Goal: Find specific page/section: Find specific page/section

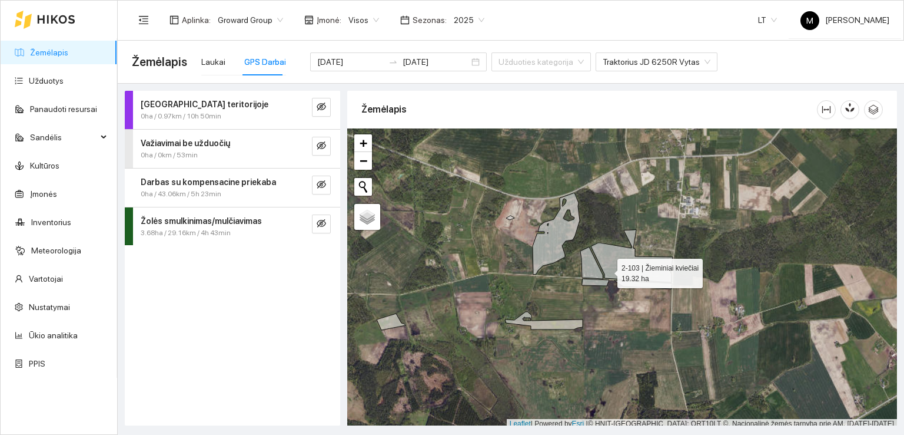
scroll to position [3, 0]
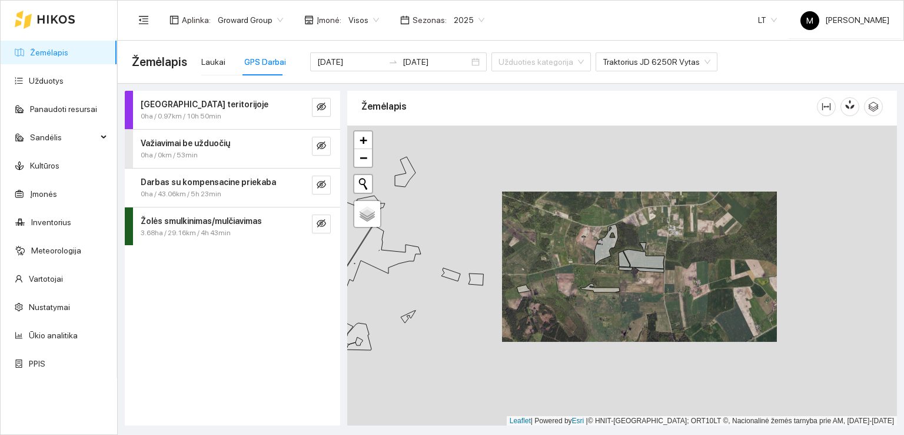
drag, startPoint x: 525, startPoint y: 274, endPoint x: 675, endPoint y: 286, distance: 150.7
click at [675, 286] on div at bounding box center [622, 275] width 550 height 300
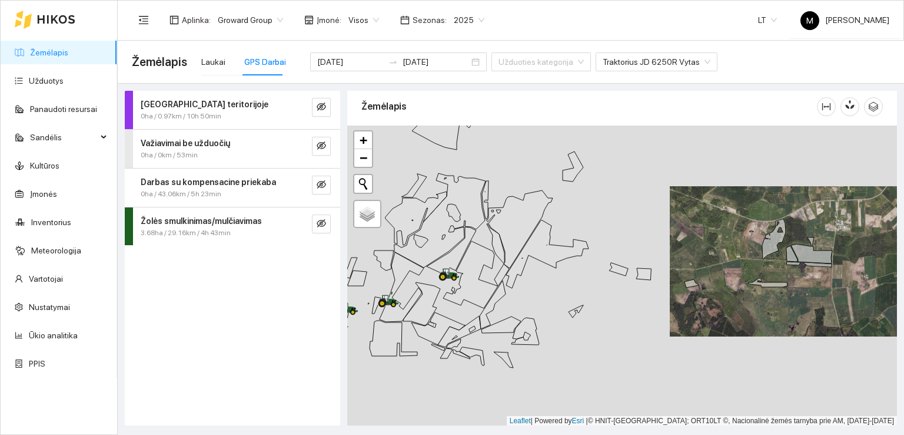
drag, startPoint x: 477, startPoint y: 301, endPoint x: 533, endPoint y: 280, distance: 59.6
click at [533, 280] on div at bounding box center [622, 275] width 550 height 300
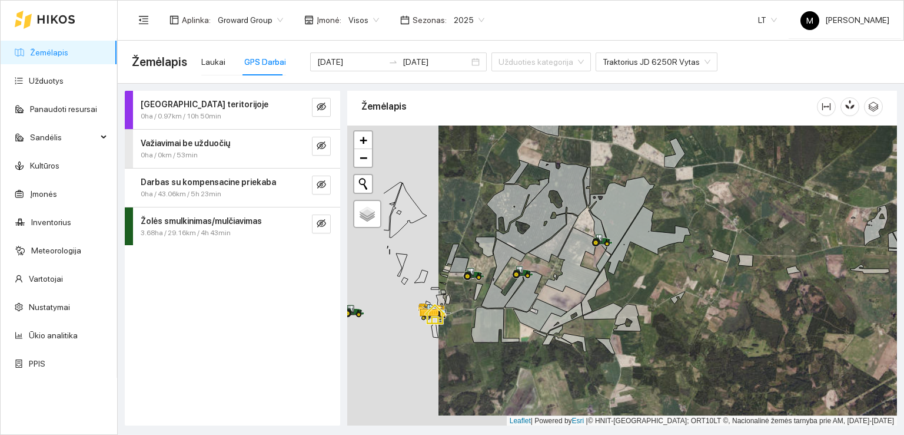
drag, startPoint x: 396, startPoint y: 289, endPoint x: 554, endPoint y: 274, distance: 159.0
click at [554, 274] on div at bounding box center [622, 275] width 550 height 300
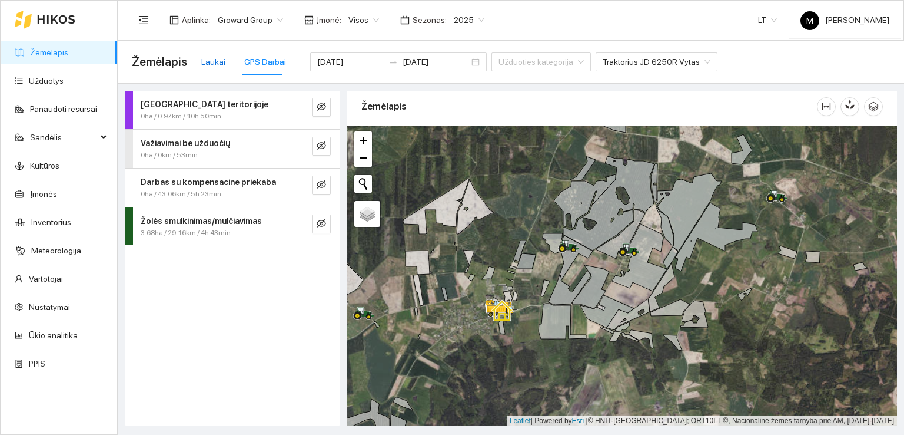
click at [218, 62] on div "Laukai" at bounding box center [213, 61] width 24 height 13
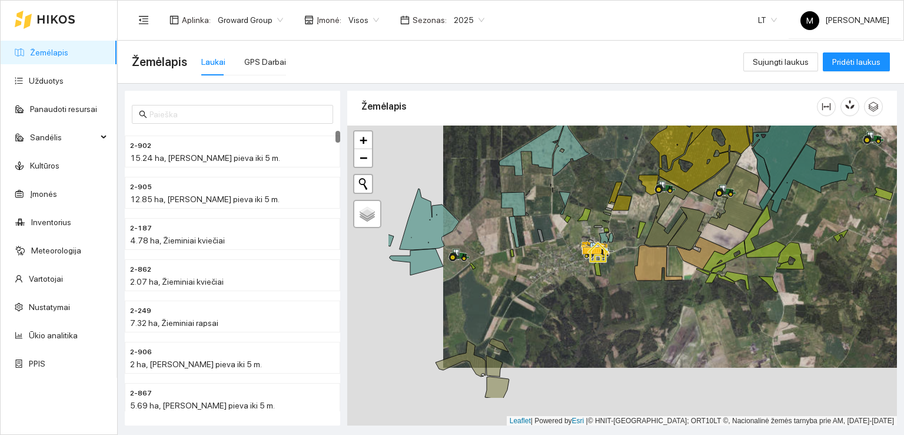
drag, startPoint x: 466, startPoint y: 280, endPoint x: 516, endPoint y: 235, distance: 66.7
click at [516, 236] on div at bounding box center [622, 275] width 550 height 300
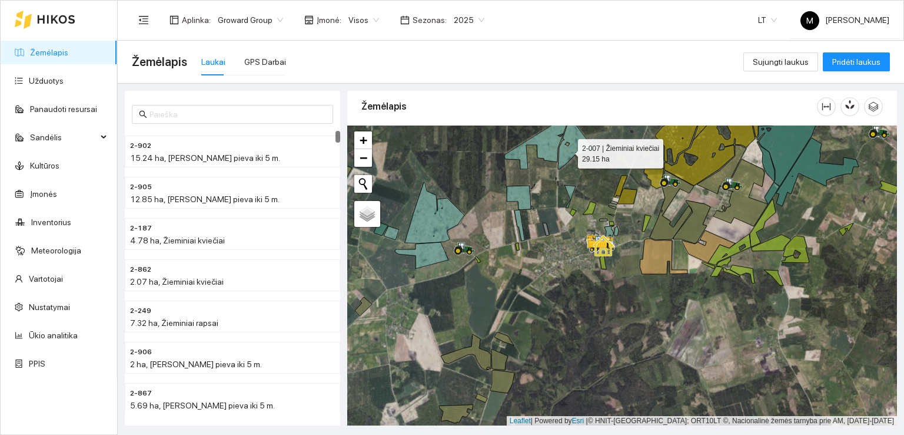
click at [568, 150] on icon at bounding box center [576, 141] width 37 height 55
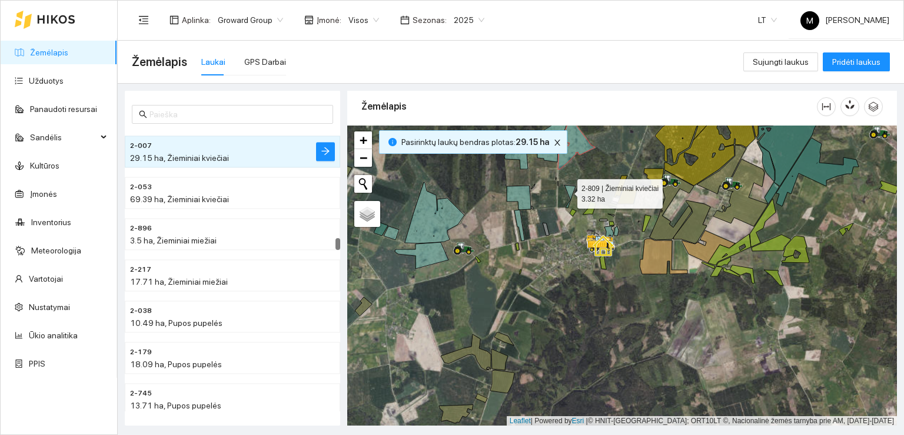
click at [567, 190] on icon at bounding box center [570, 196] width 11 height 23
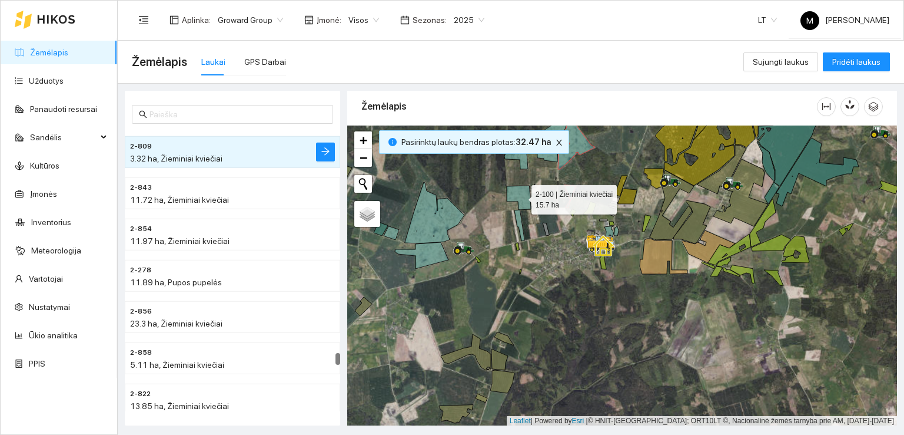
click at [521, 196] on icon at bounding box center [519, 197] width 24 height 24
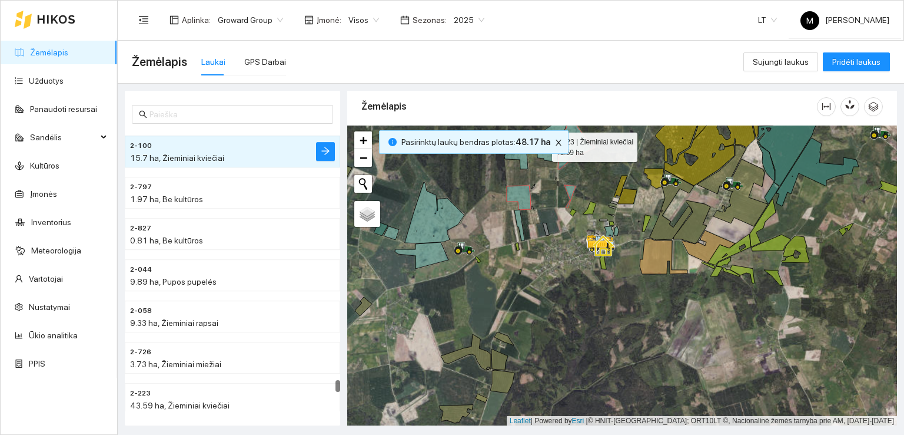
click at [524, 165] on icon at bounding box center [538, 141] width 66 height 55
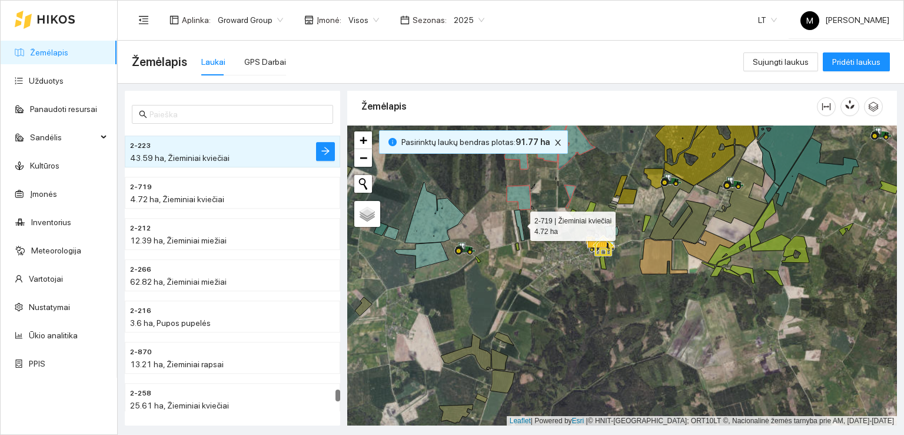
click at [519, 222] on icon at bounding box center [520, 225] width 10 height 31
click at [618, 234] on div at bounding box center [622, 275] width 550 height 300
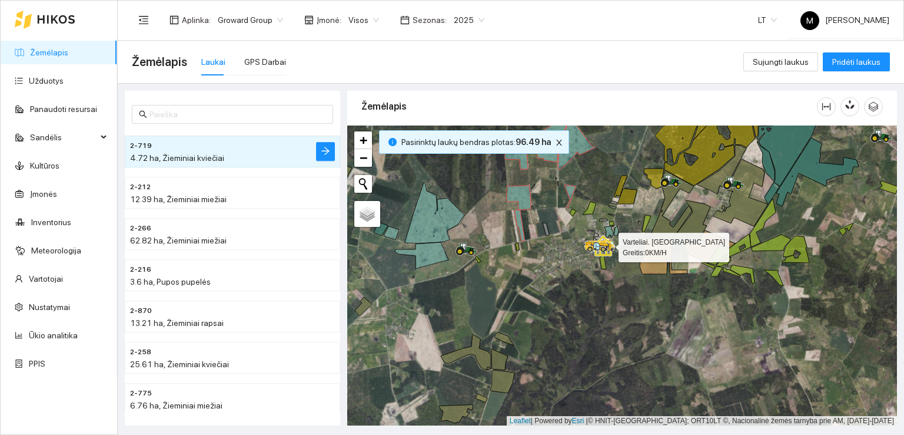
click at [610, 234] on icon at bounding box center [610, 232] width 10 height 12
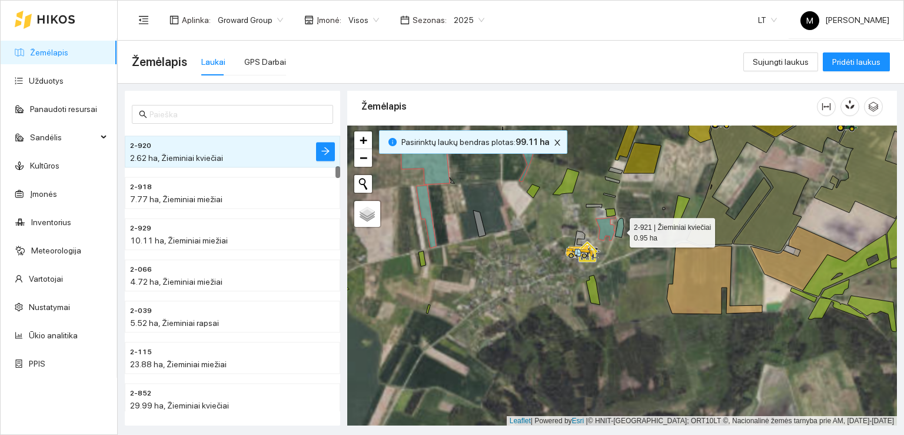
click at [619, 229] on icon at bounding box center [619, 227] width 9 height 19
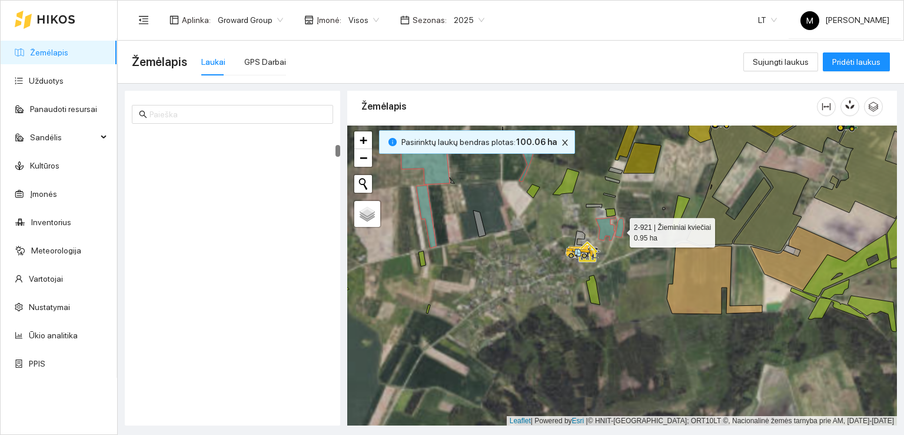
scroll to position [371, 0]
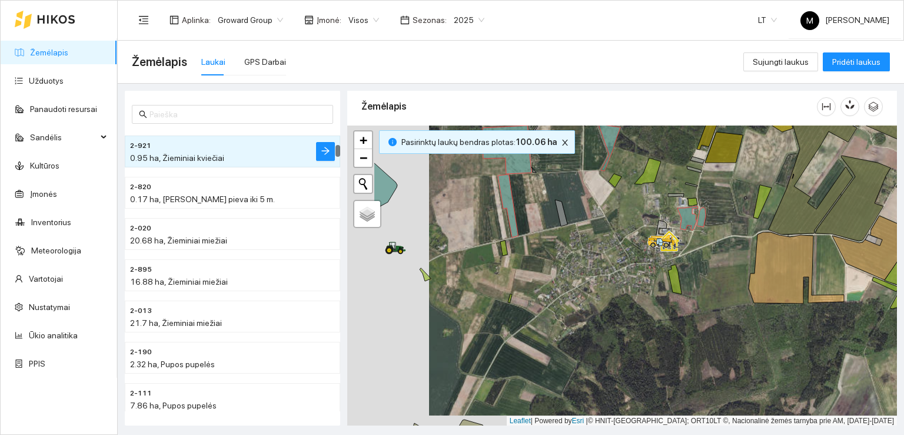
drag, startPoint x: 553, startPoint y: 268, endPoint x: 752, endPoint y: 255, distance: 200.0
click at [751, 256] on div at bounding box center [622, 275] width 550 height 300
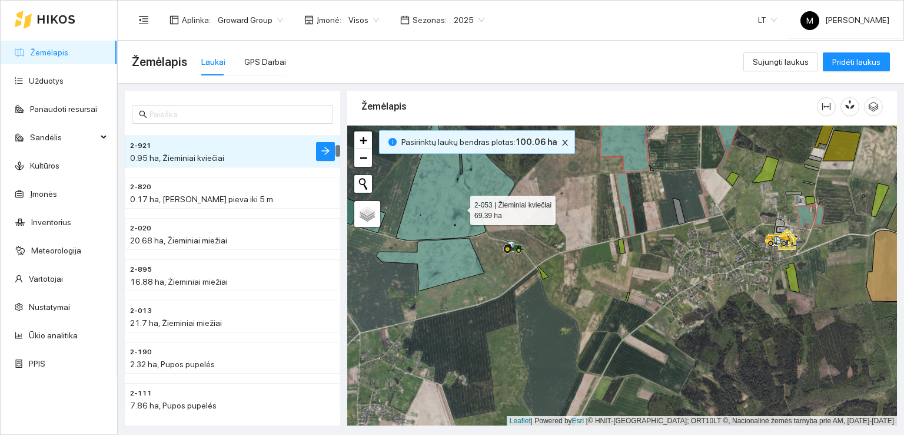
click at [460, 207] on icon at bounding box center [455, 178] width 119 height 123
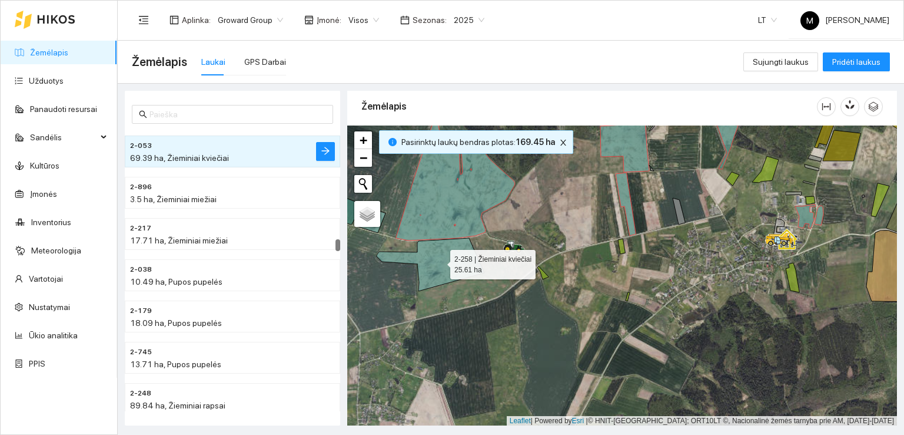
click at [447, 246] on icon at bounding box center [431, 264] width 108 height 53
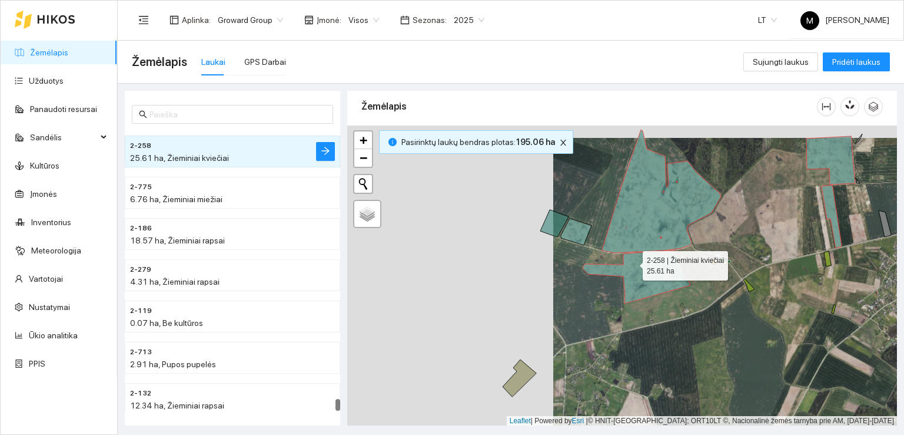
drag, startPoint x: 422, startPoint y: 250, endPoint x: 629, endPoint y: 262, distance: 207.6
click at [629, 262] on icon at bounding box center [637, 276] width 108 height 53
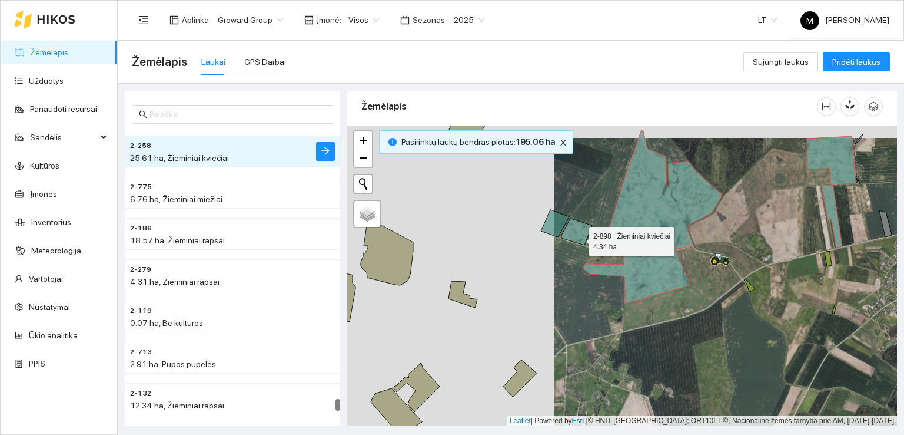
click at [579, 237] on icon at bounding box center [577, 231] width 31 height 26
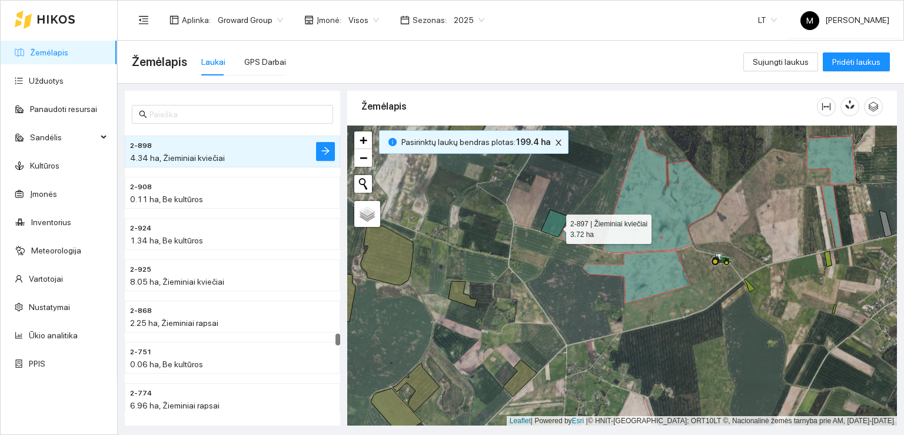
click at [555, 226] on icon at bounding box center [555, 223] width 28 height 27
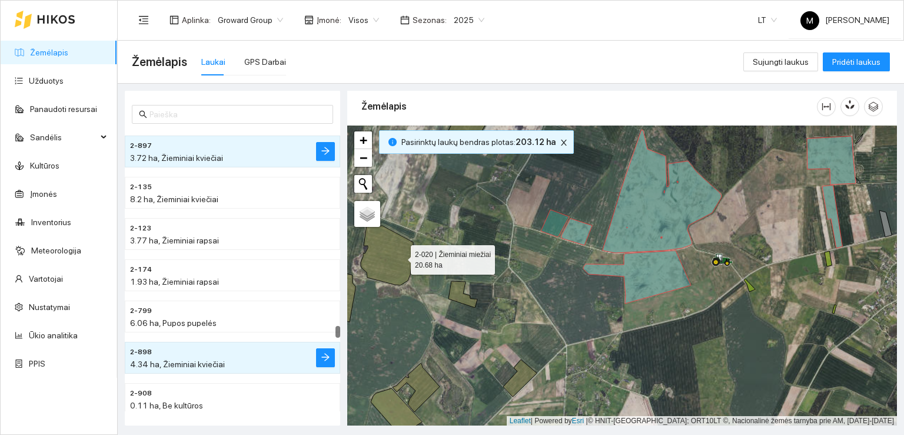
click at [400, 256] on icon at bounding box center [387, 255] width 52 height 59
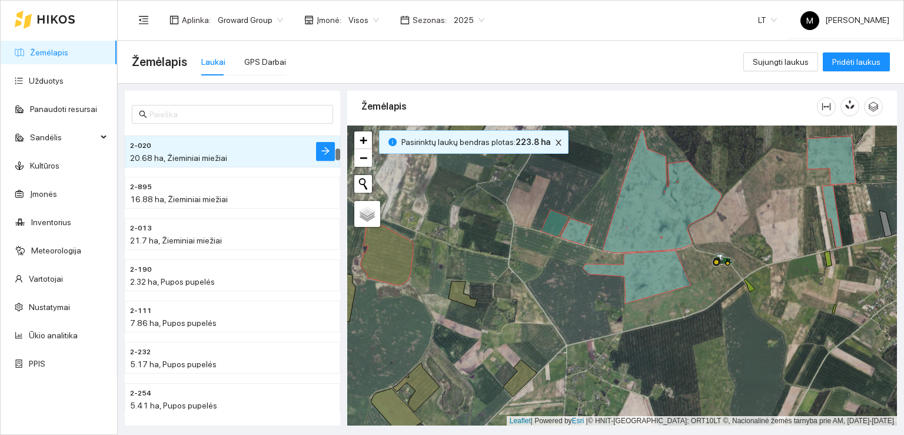
click at [465, 292] on div at bounding box center [622, 275] width 550 height 300
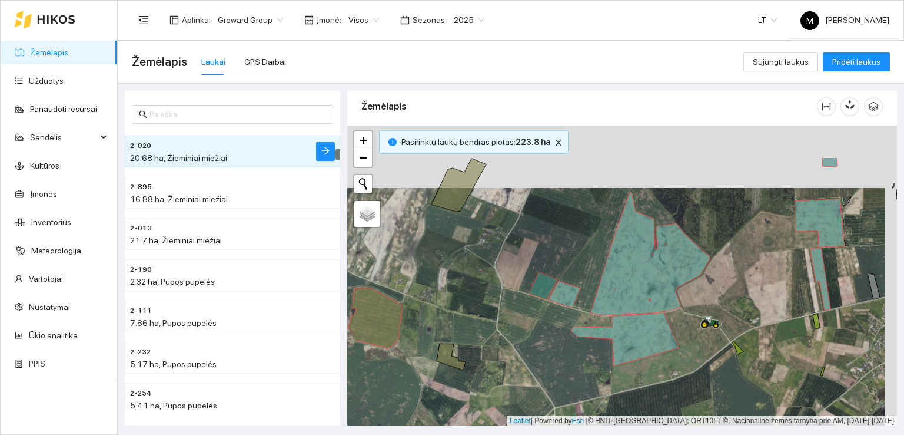
drag, startPoint x: 483, startPoint y: 216, endPoint x: 473, endPoint y: 274, distance: 59.7
click at [471, 282] on div at bounding box center [622, 275] width 550 height 300
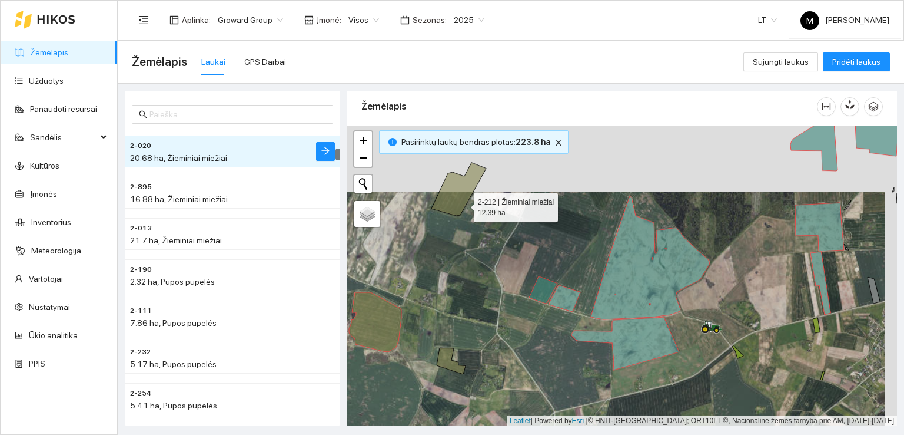
click at [463, 204] on icon at bounding box center [459, 189] width 55 height 53
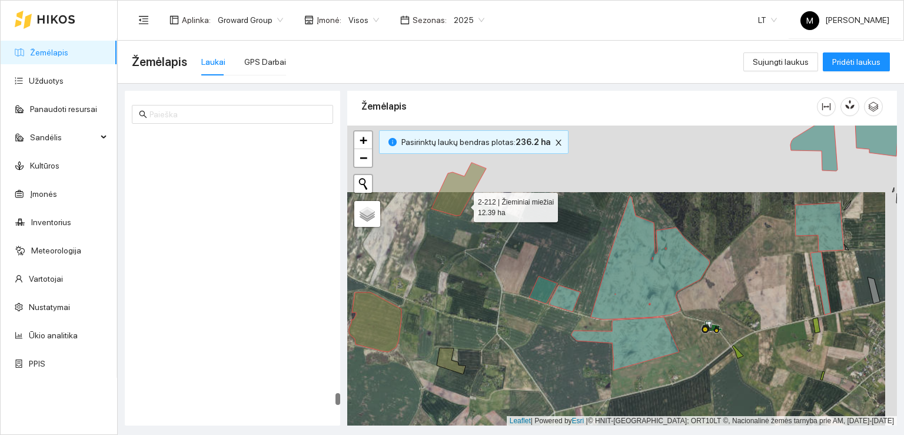
scroll to position [6748, 0]
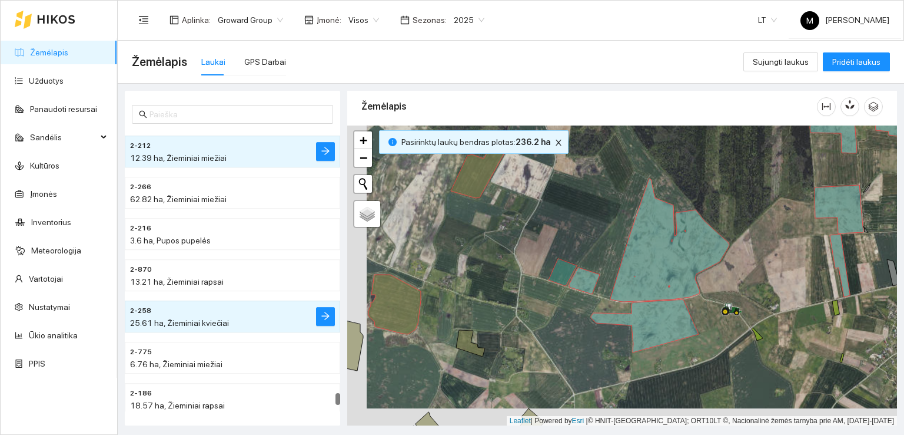
drag, startPoint x: 482, startPoint y: 281, endPoint x: 529, endPoint y: 229, distance: 70.0
click at [526, 234] on div at bounding box center [622, 275] width 550 height 300
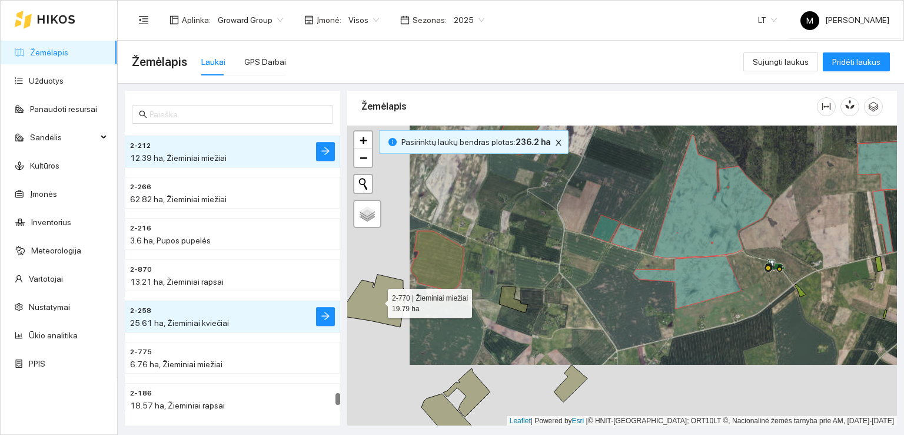
click at [377, 300] on icon at bounding box center [373, 300] width 66 height 52
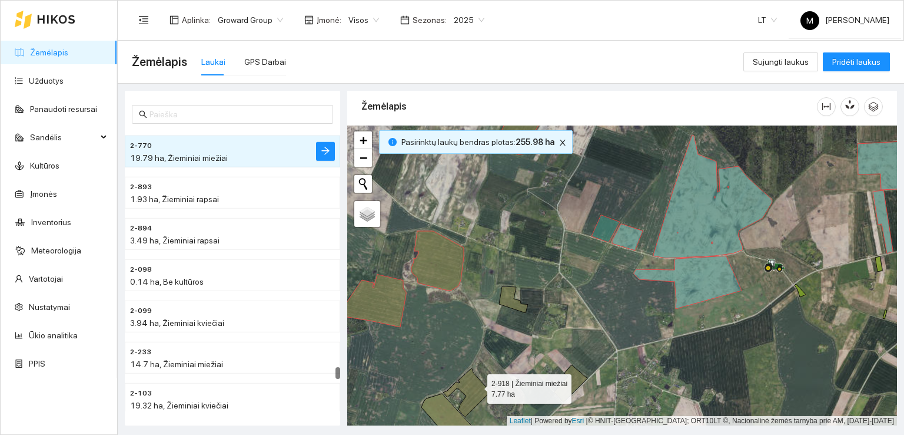
click at [477, 386] on icon at bounding box center [466, 392] width 47 height 49
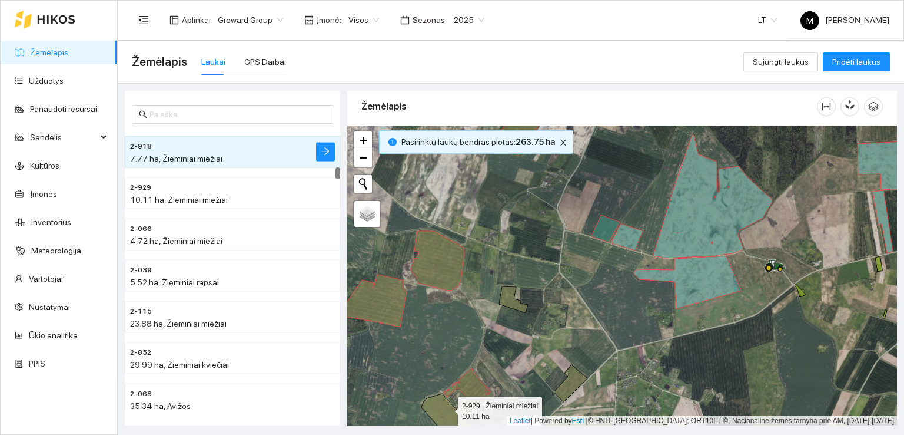
click at [447, 408] on icon at bounding box center [447, 416] width 51 height 47
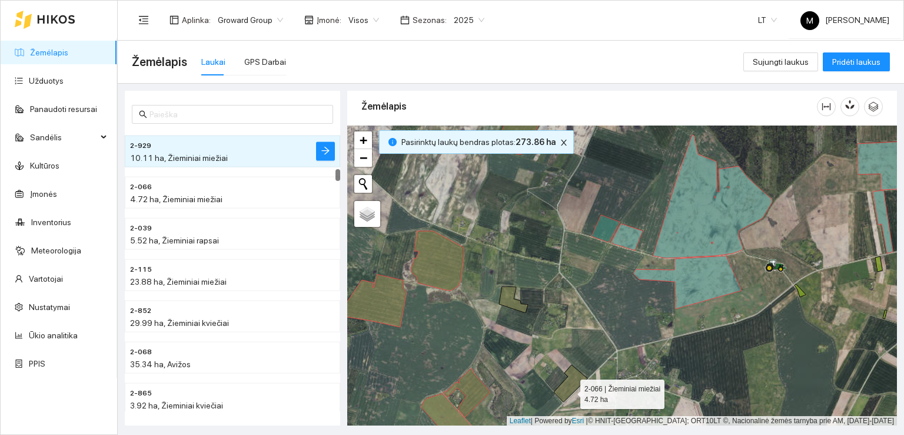
click at [570, 390] on icon at bounding box center [571, 382] width 34 height 37
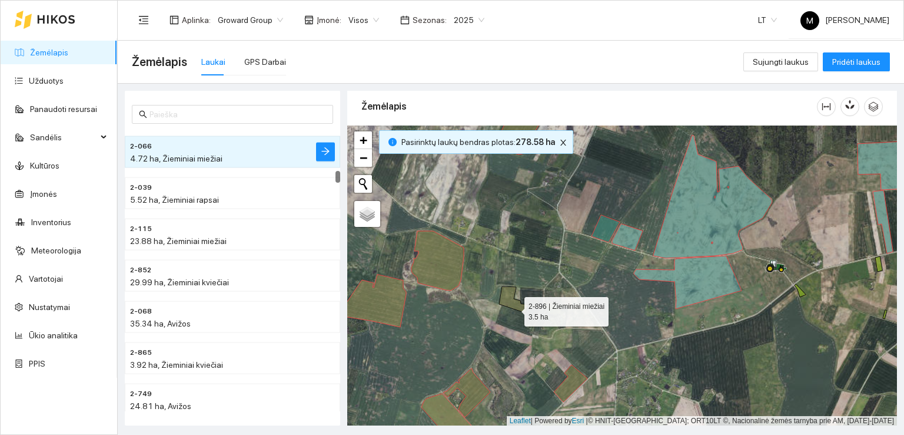
click at [514, 308] on icon at bounding box center [513, 299] width 29 height 26
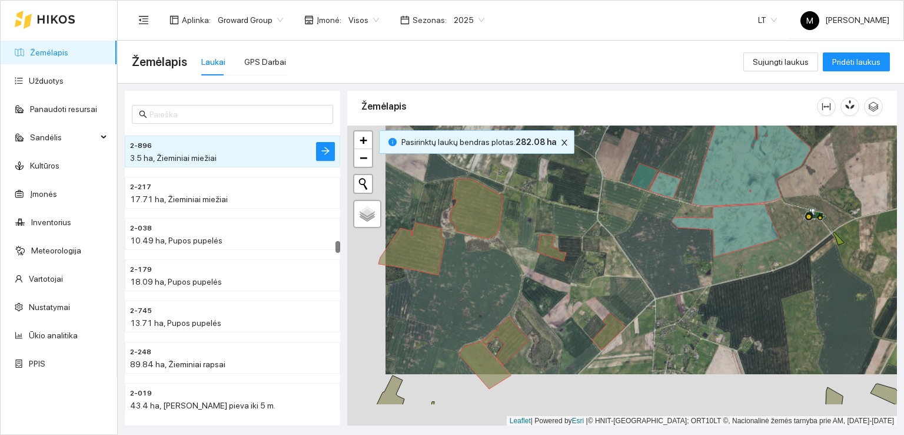
drag, startPoint x: 509, startPoint y: 368, endPoint x: 572, endPoint y: 279, distance: 109.5
click at [553, 307] on div at bounding box center [622, 275] width 550 height 300
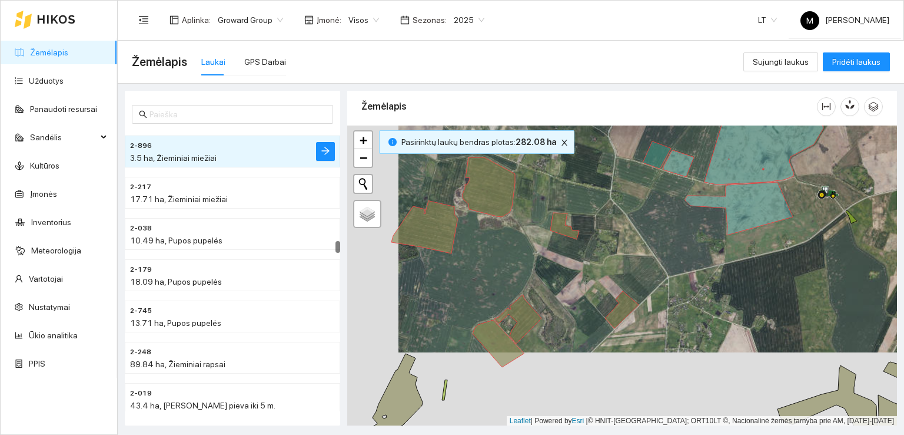
drag, startPoint x: 539, startPoint y: 360, endPoint x: 567, endPoint y: 263, distance: 101.2
click at [566, 264] on div at bounding box center [622, 275] width 550 height 300
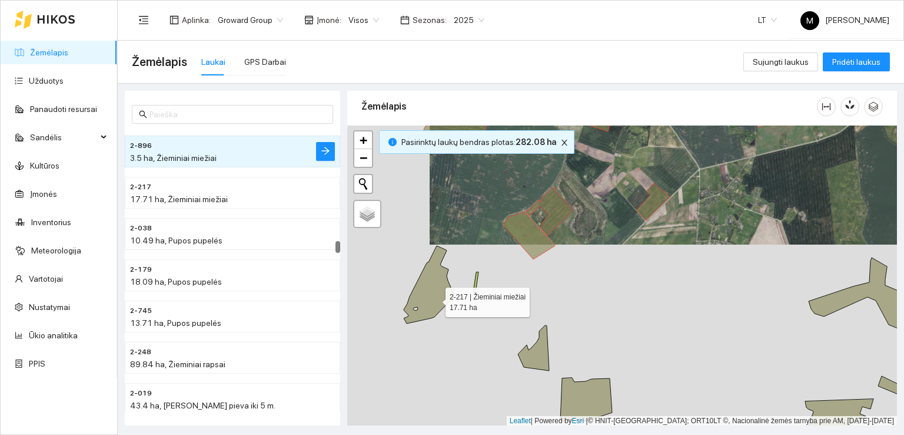
click at [435, 299] on icon at bounding box center [429, 285] width 50 height 78
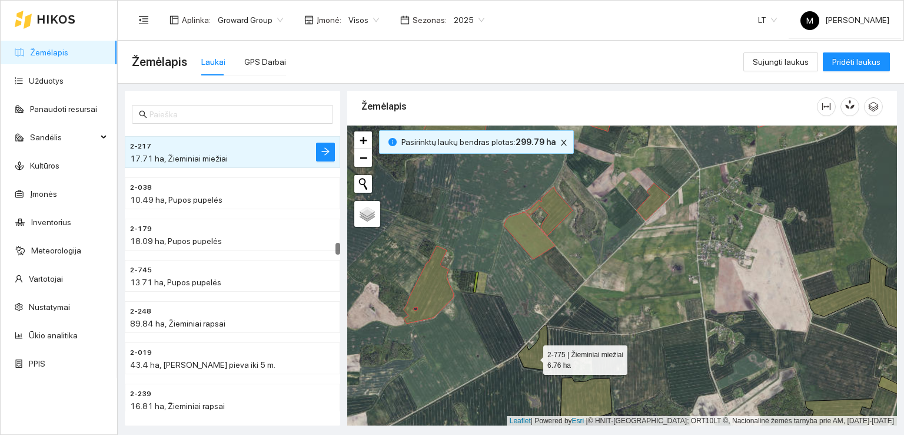
click at [533, 356] on icon at bounding box center [533, 347] width 31 height 45
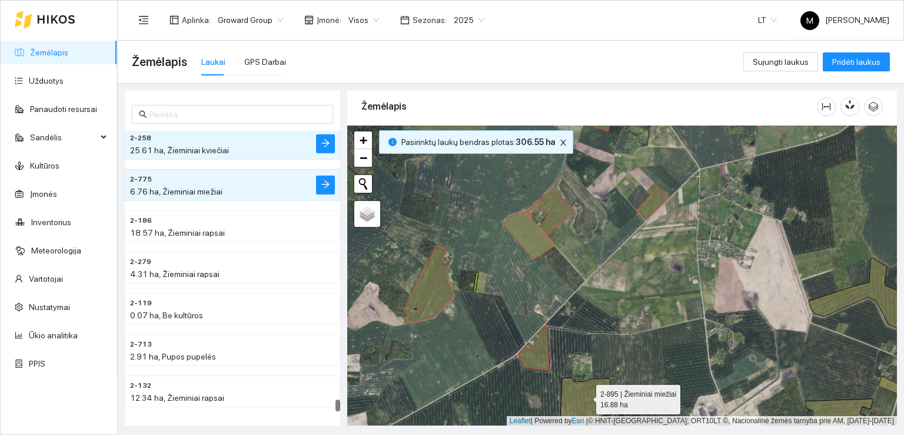
click at [586, 396] on icon at bounding box center [587, 398] width 52 height 43
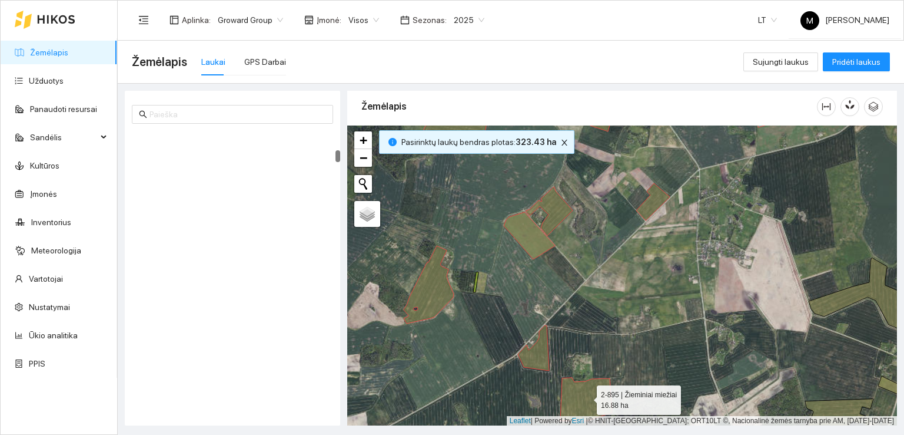
scroll to position [495, 0]
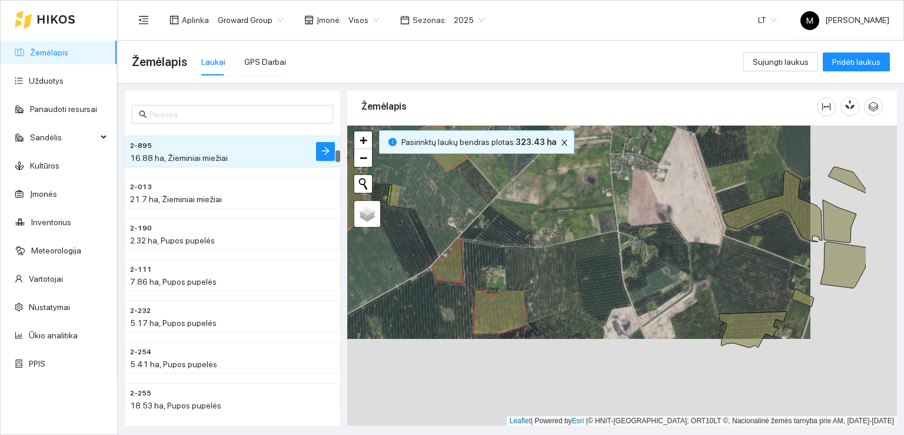
drag, startPoint x: 688, startPoint y: 352, endPoint x: 576, endPoint y: 248, distance: 152.1
click at [579, 250] on div at bounding box center [622, 275] width 550 height 300
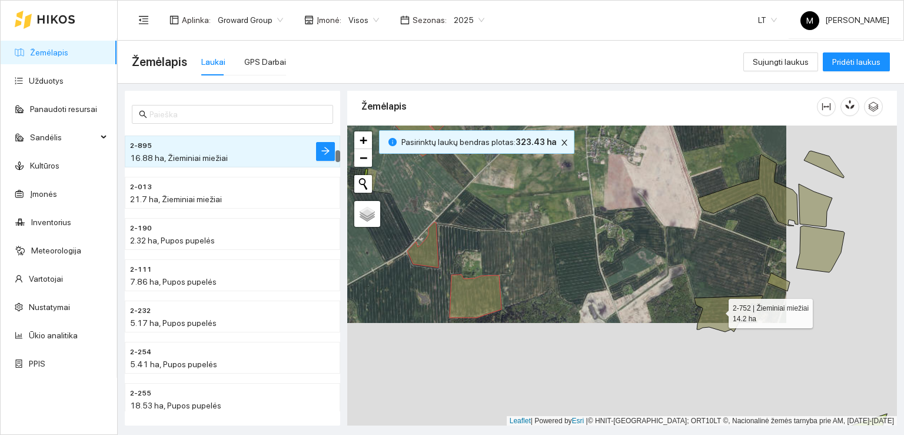
click at [718, 310] on icon at bounding box center [729, 314] width 68 height 36
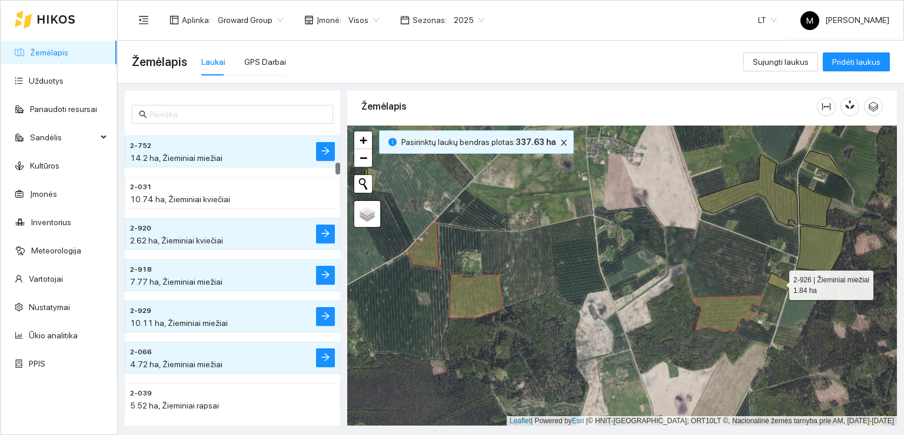
click at [778, 286] on icon at bounding box center [779, 282] width 22 height 18
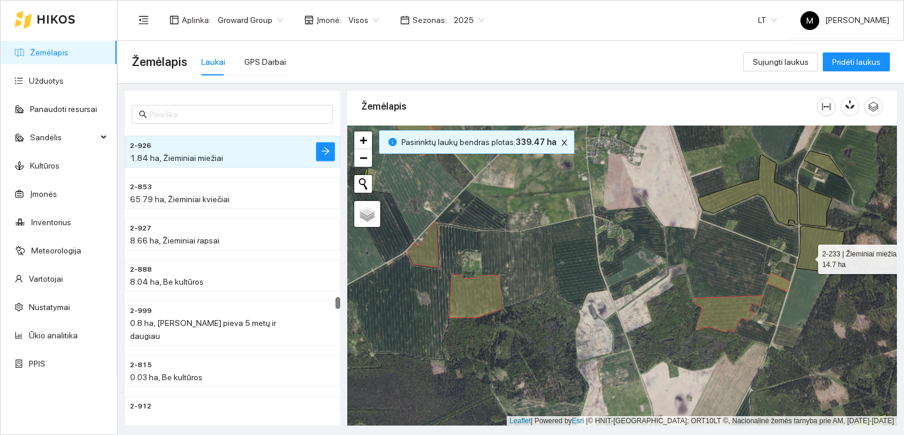
click at [808, 256] on icon at bounding box center [821, 249] width 48 height 47
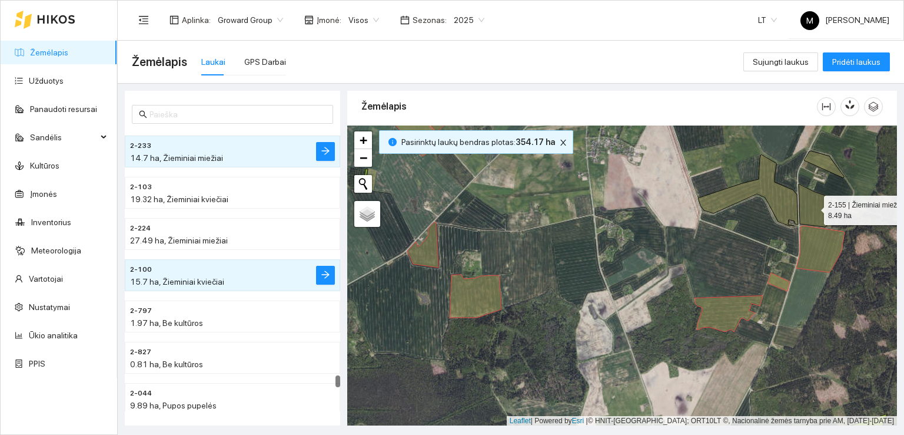
click at [815, 208] on icon at bounding box center [816, 205] width 34 height 43
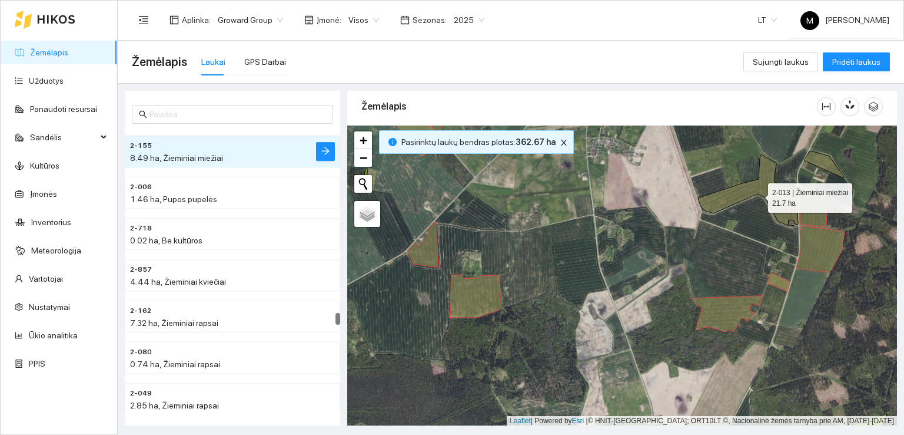
click at [787, 203] on icon at bounding box center [748, 189] width 100 height 71
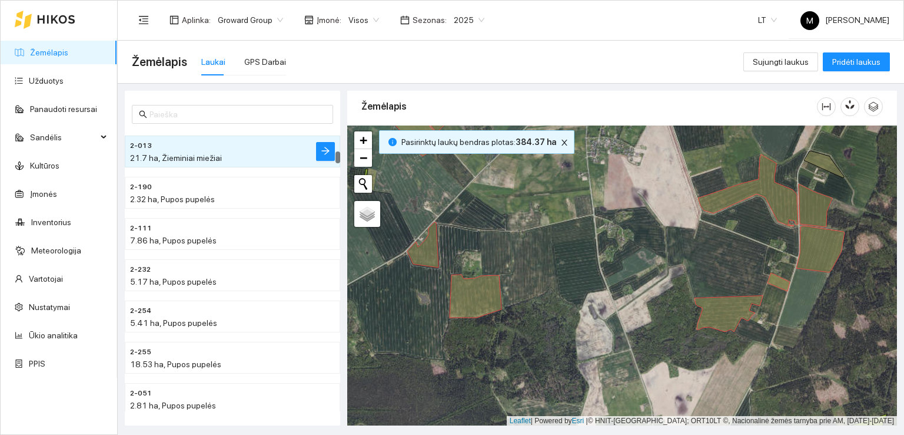
click at [821, 168] on div at bounding box center [622, 275] width 550 height 300
click at [824, 163] on icon at bounding box center [824, 164] width 40 height 27
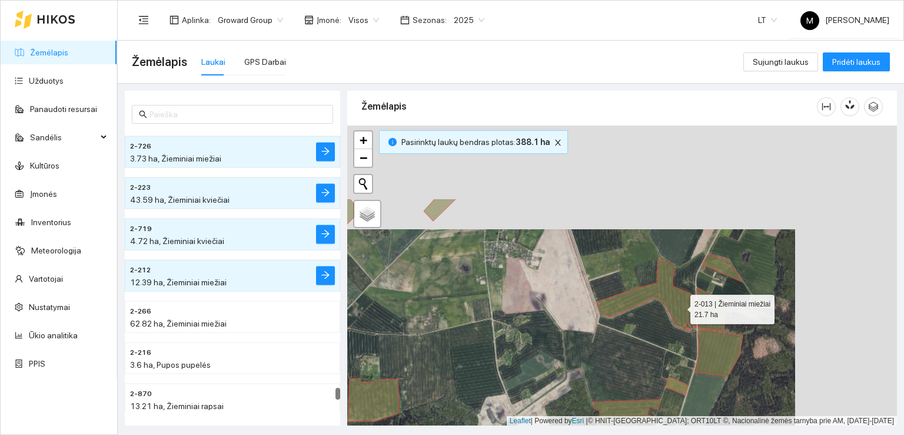
drag, startPoint x: 771, startPoint y: 218, endPoint x: 649, endPoint y: 321, distance: 159.2
click at [650, 329] on icon at bounding box center [646, 293] width 100 height 71
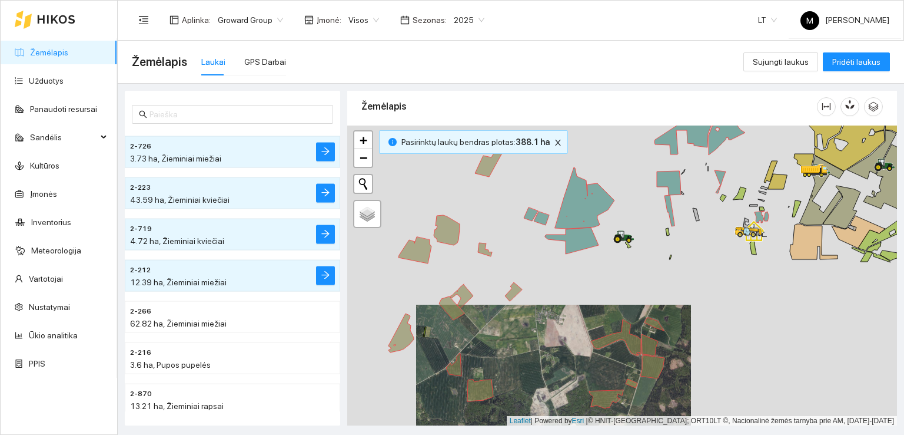
drag, startPoint x: 693, startPoint y: 286, endPoint x: 611, endPoint y: 342, distance: 98.8
click at [625, 334] on div at bounding box center [622, 275] width 550 height 300
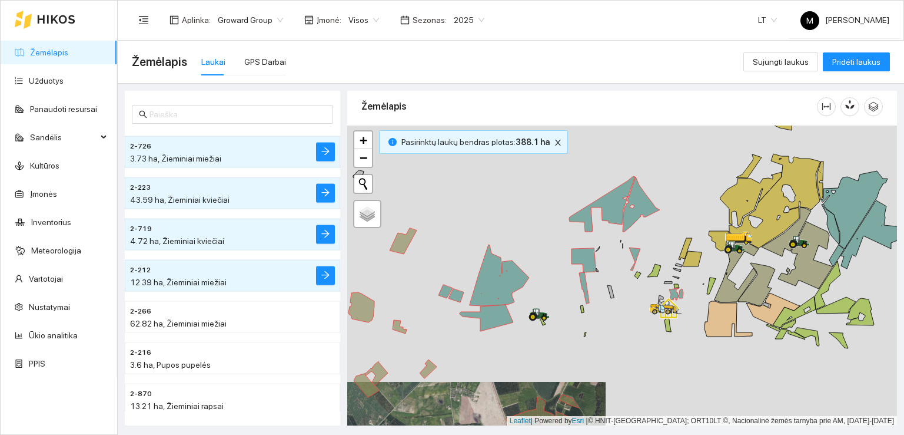
drag, startPoint x: 697, startPoint y: 269, endPoint x: 652, endPoint y: 335, distance: 79.7
click at [679, 298] on icon at bounding box center [681, 293] width 5 height 9
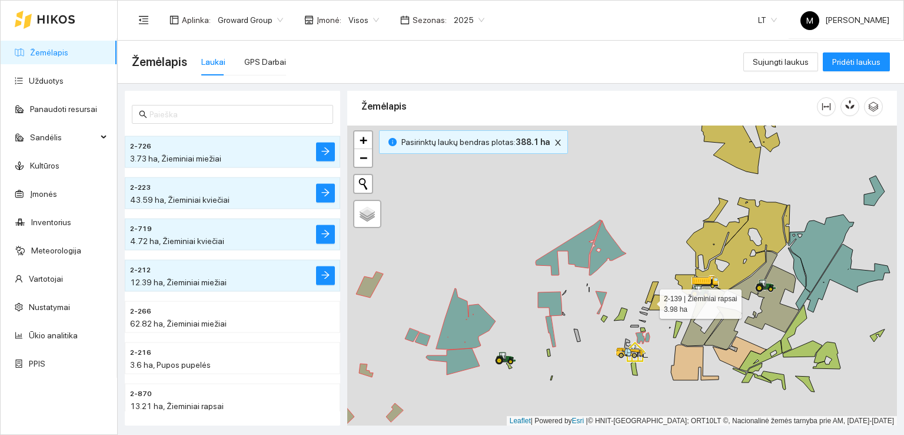
click at [649, 300] on icon at bounding box center [652, 292] width 14 height 22
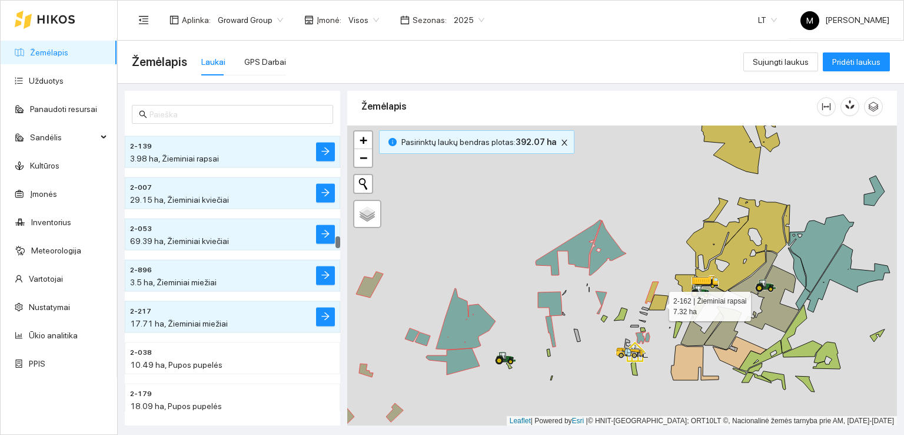
click at [659, 303] on icon at bounding box center [658, 301] width 19 height 15
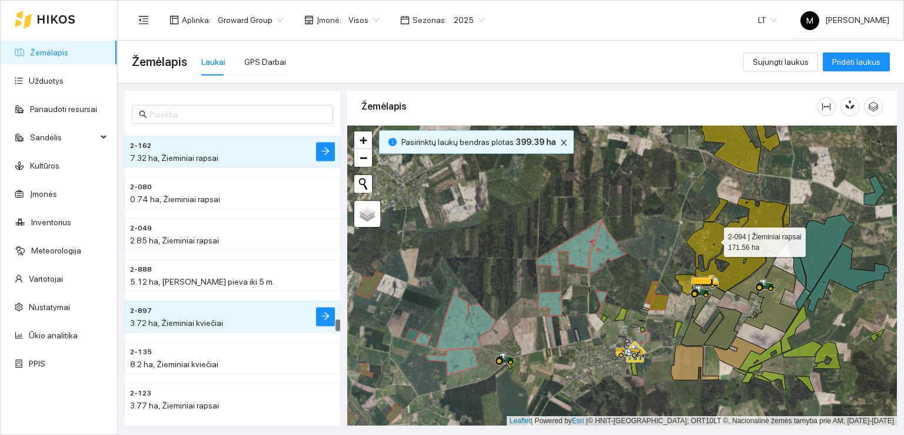
click at [707, 248] on icon at bounding box center [737, 244] width 100 height 94
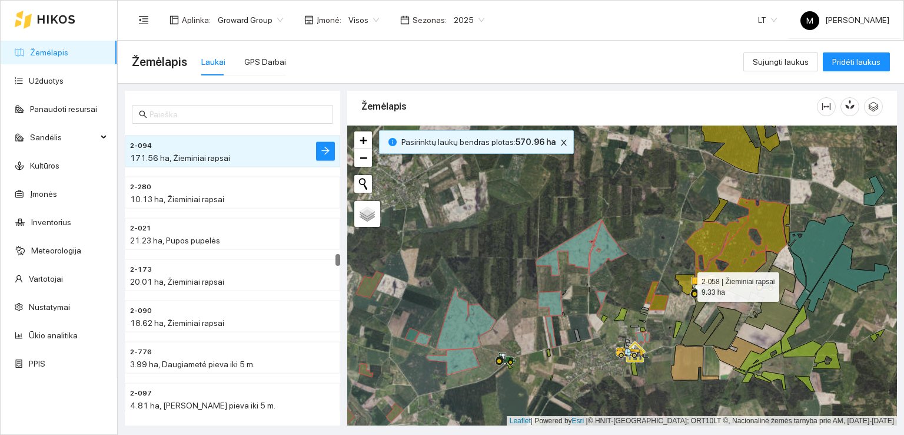
click at [687, 283] on icon at bounding box center [684, 284] width 19 height 20
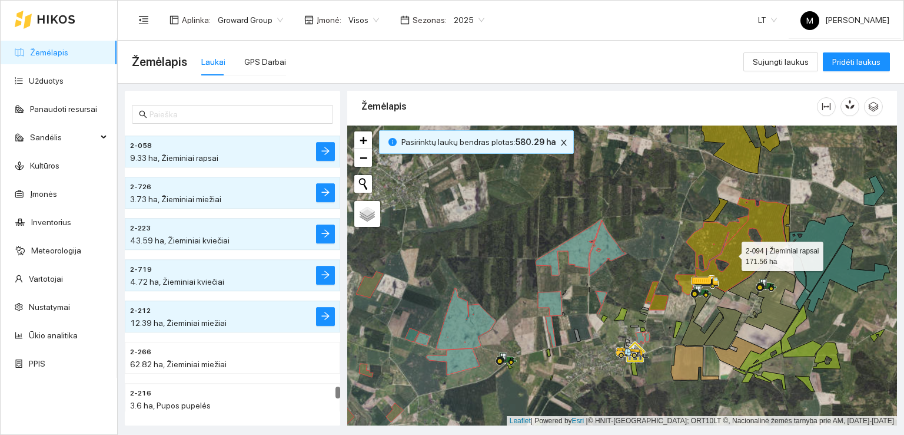
click at [731, 253] on icon at bounding box center [737, 244] width 100 height 94
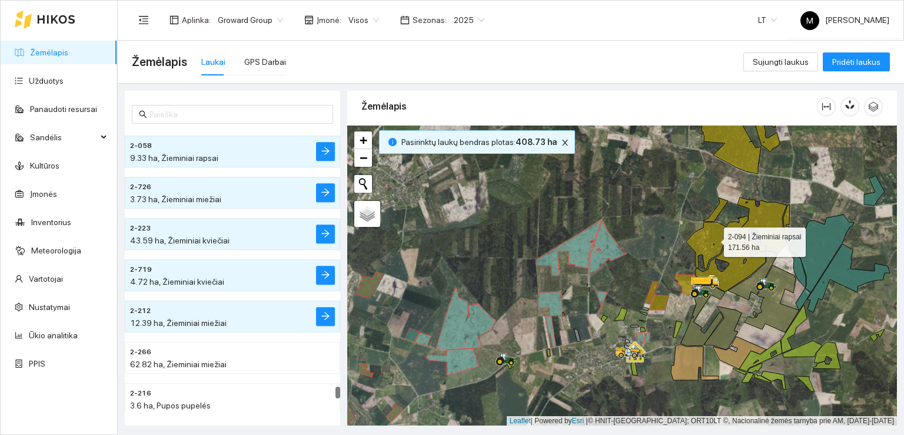
click at [731, 253] on icon at bounding box center [737, 244] width 100 height 94
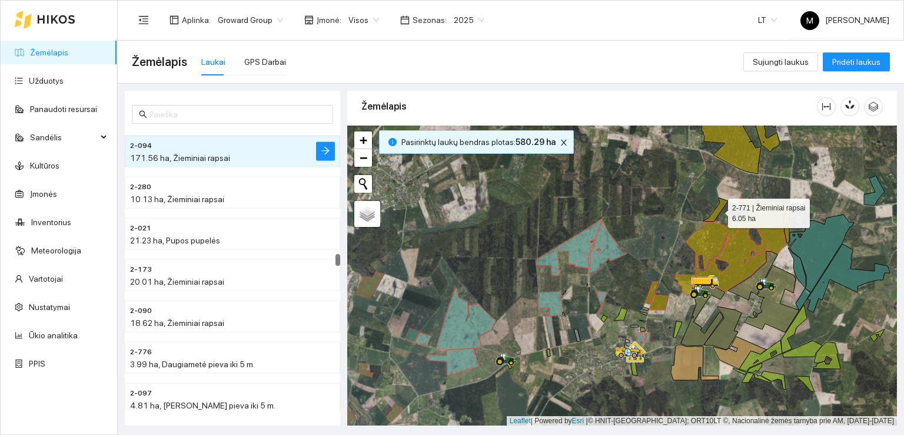
click at [720, 206] on icon at bounding box center [715, 210] width 25 height 24
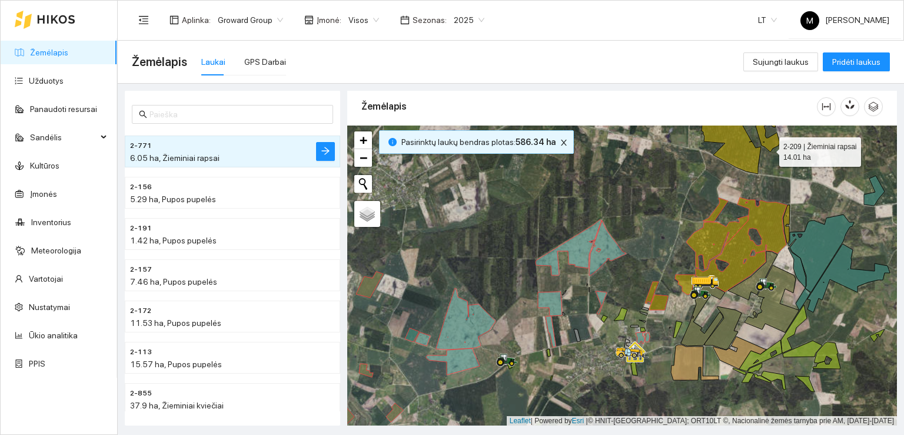
click at [769, 148] on icon at bounding box center [768, 133] width 24 height 37
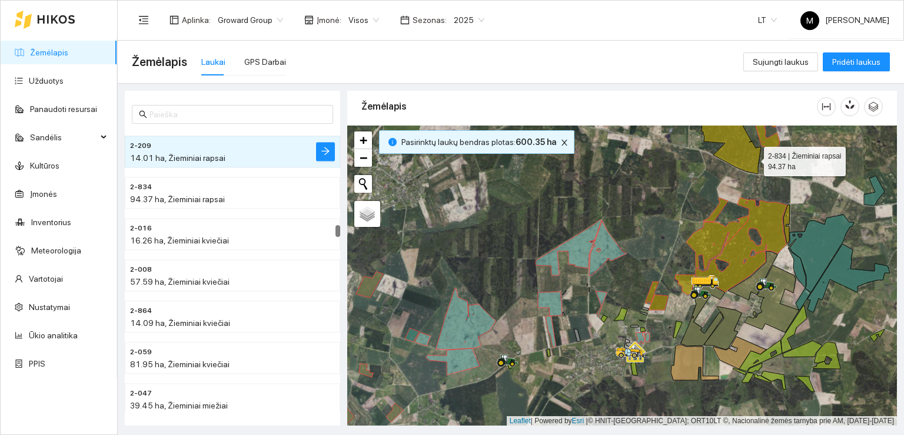
click at [753, 158] on icon at bounding box center [731, 134] width 59 height 79
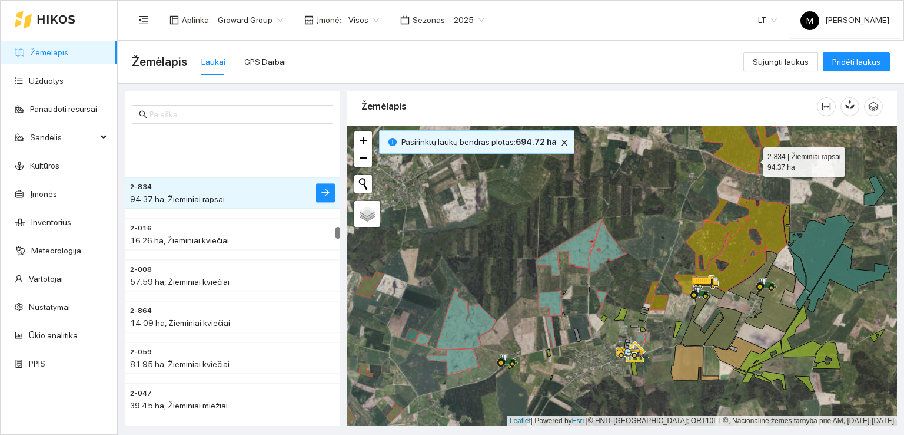
scroll to position [2471, 0]
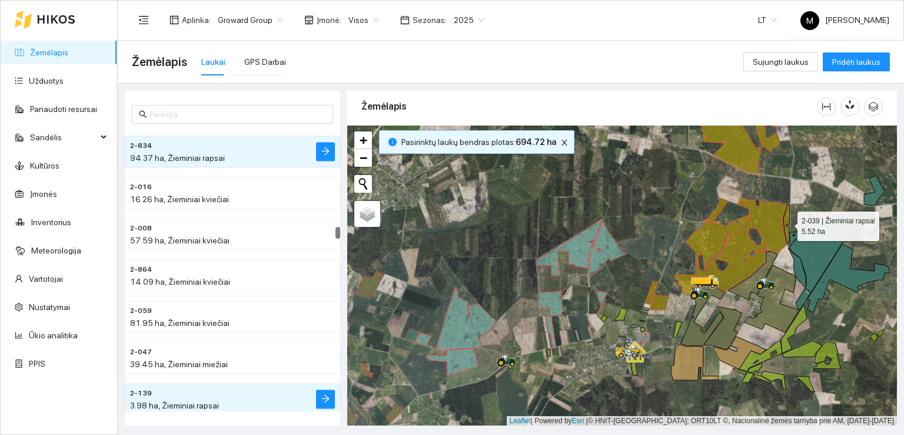
click at [785, 218] on icon at bounding box center [787, 224] width 6 height 38
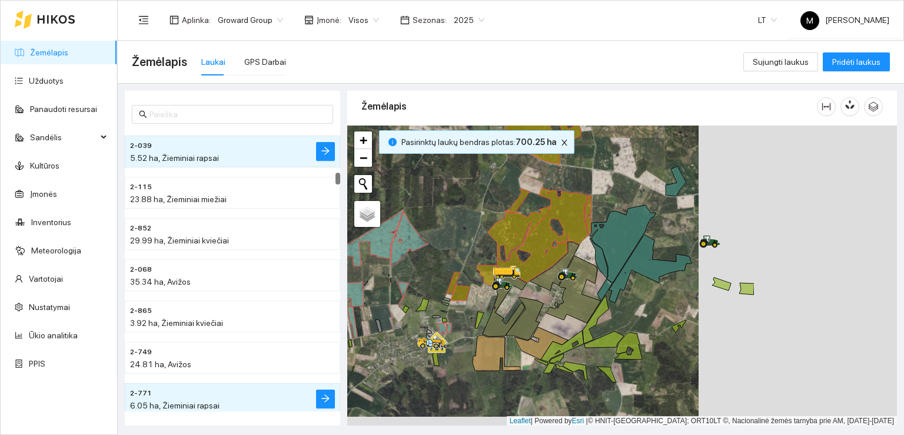
drag, startPoint x: 773, startPoint y: 272, endPoint x: 570, endPoint y: 262, distance: 202.8
click at [570, 262] on icon at bounding box center [573, 289] width 54 height 67
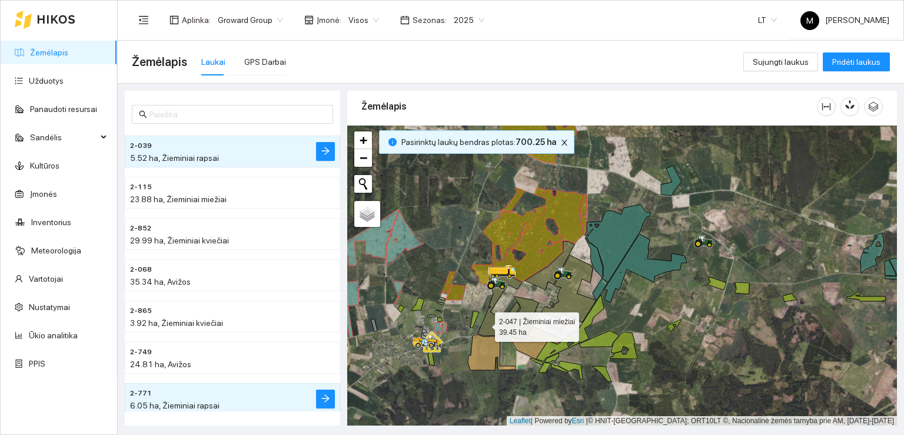
click at [485, 323] on icon at bounding box center [500, 300] width 44 height 69
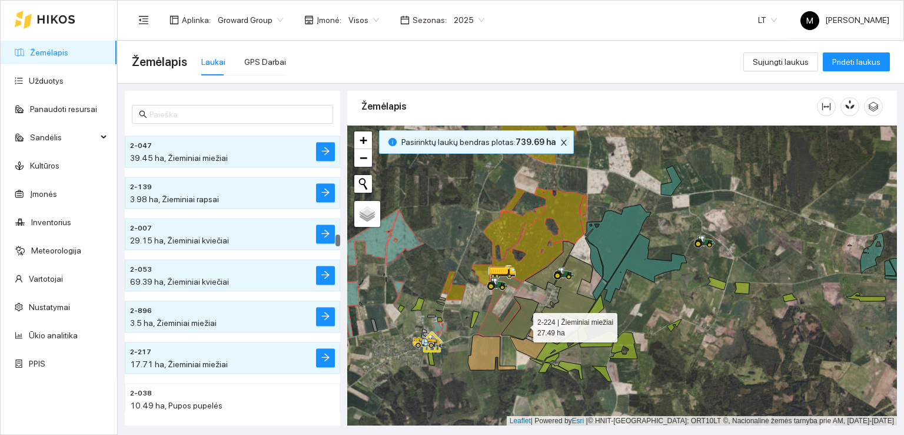
click at [523, 324] on icon at bounding box center [520, 317] width 37 height 43
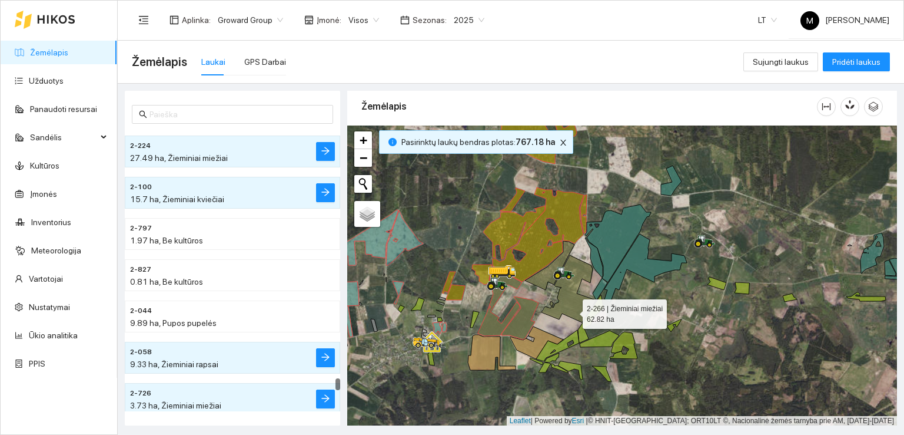
click at [572, 310] on icon at bounding box center [569, 288] width 54 height 67
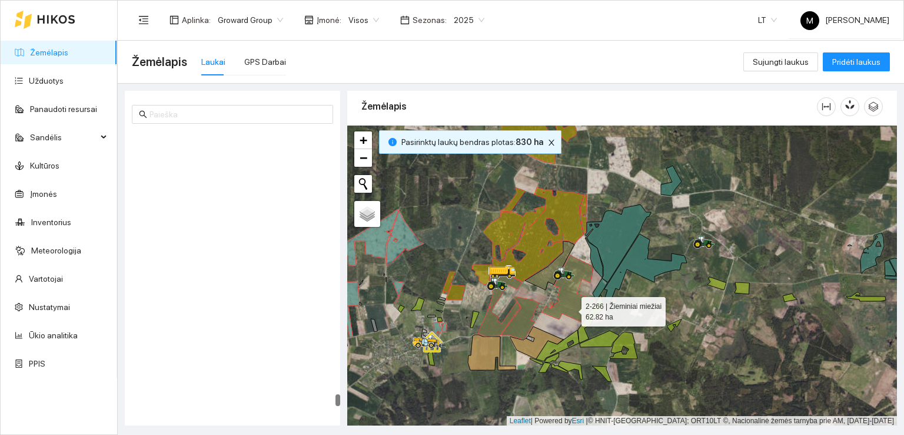
scroll to position [6796, 0]
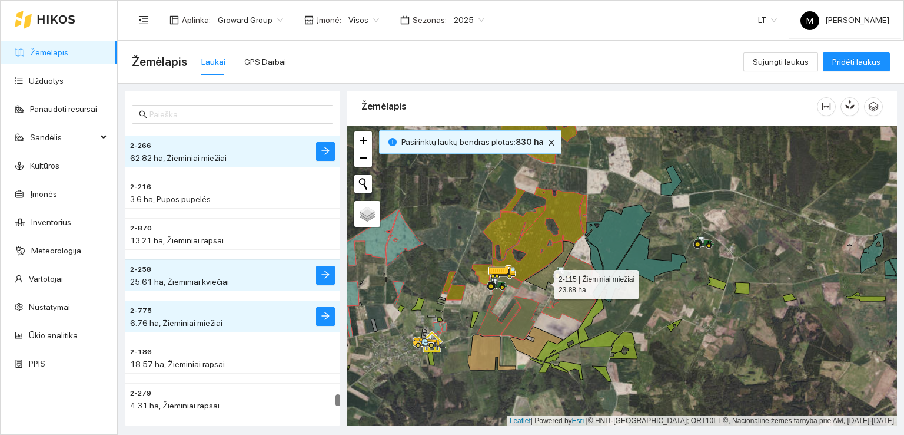
click at [544, 280] on icon at bounding box center [549, 265] width 49 height 49
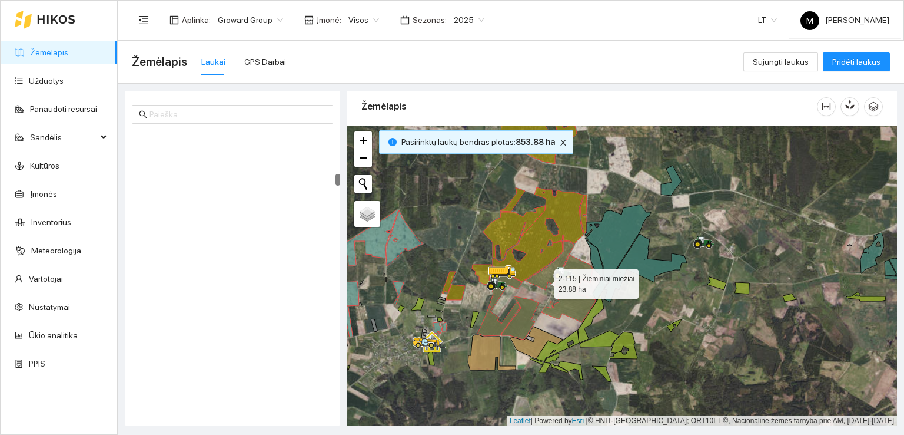
scroll to position [1113, 0]
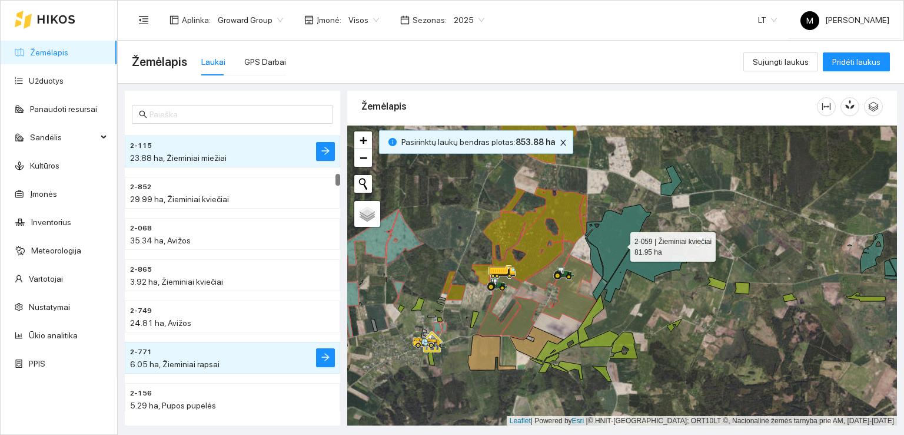
click at [620, 243] on icon at bounding box center [618, 243] width 66 height 78
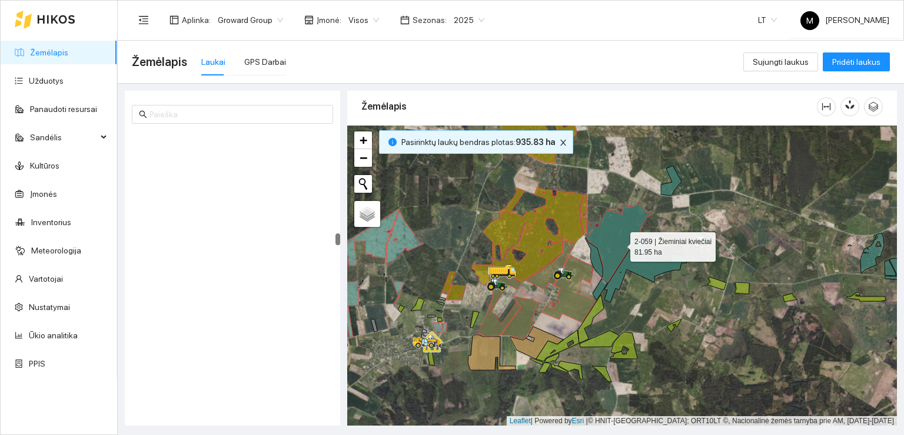
scroll to position [2636, 0]
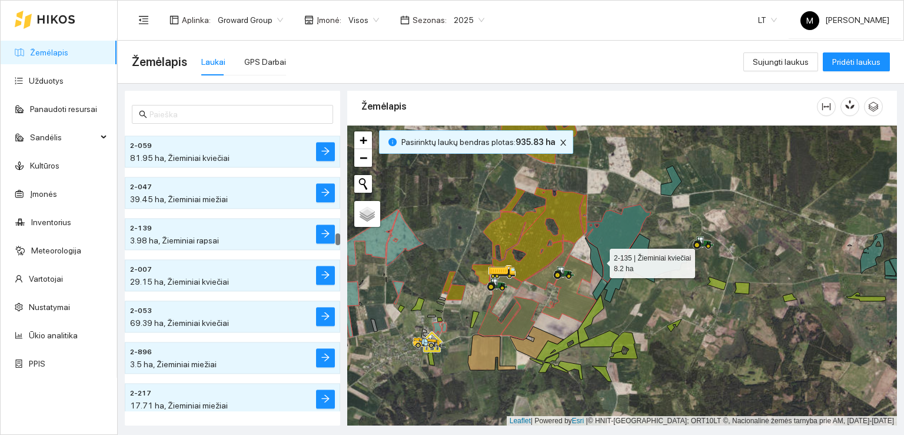
click at [599, 260] on icon at bounding box center [594, 257] width 18 height 40
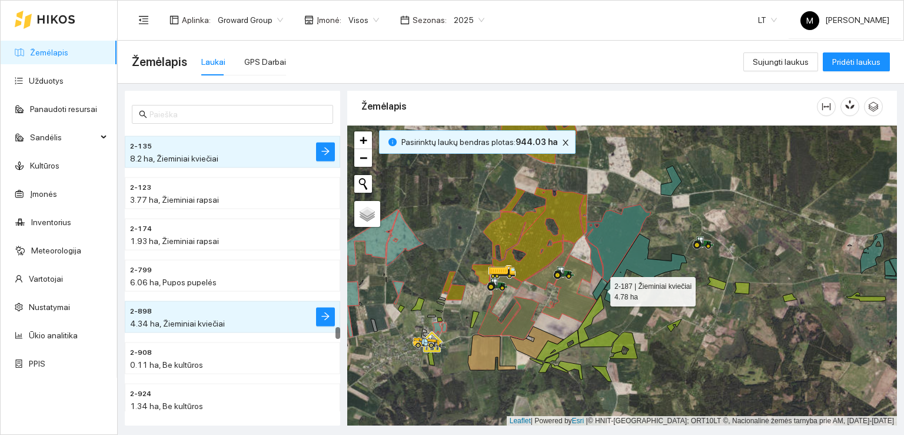
click at [601, 287] on icon at bounding box center [600, 289] width 15 height 22
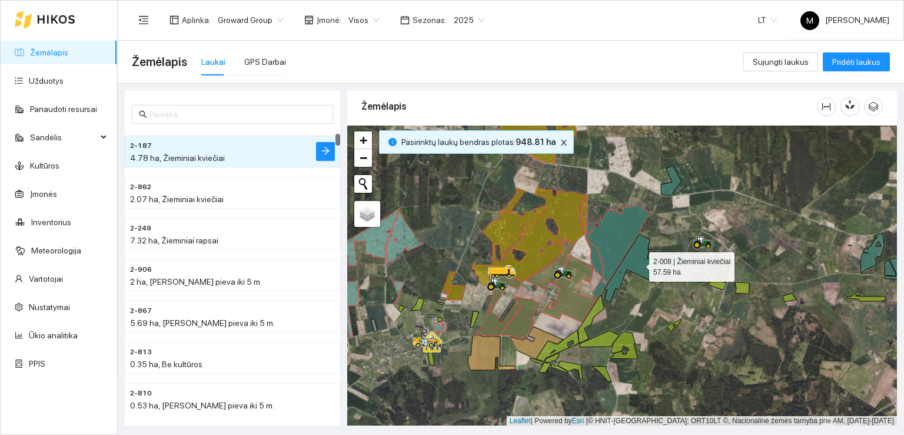
click at [639, 263] on icon at bounding box center [646, 268] width 82 height 68
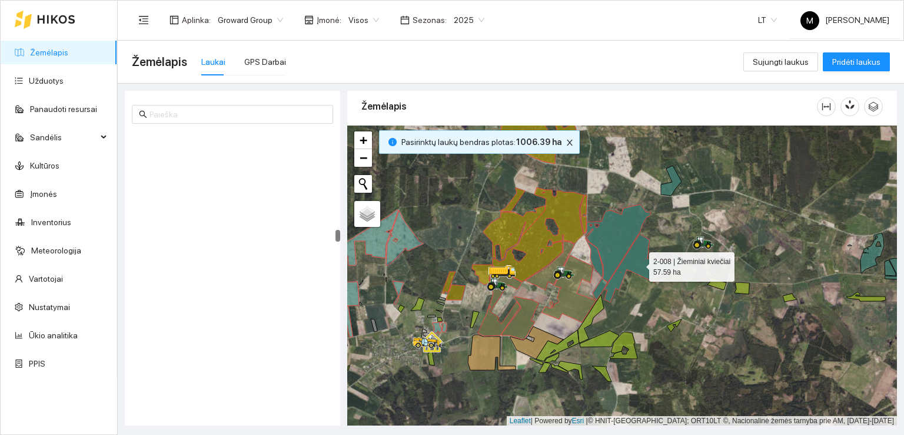
scroll to position [2553, 0]
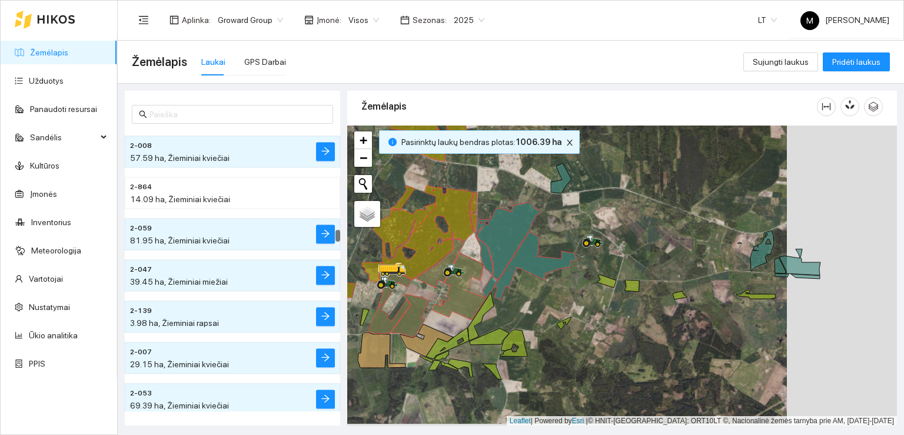
drag, startPoint x: 652, startPoint y: 300, endPoint x: 513, endPoint y: 297, distance: 139.0
click at [514, 297] on div at bounding box center [622, 275] width 550 height 300
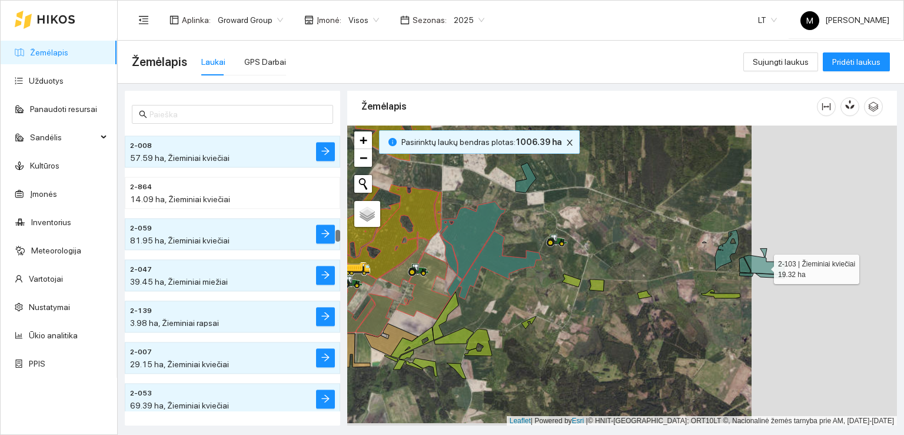
click at [764, 266] on icon at bounding box center [764, 261] width 41 height 26
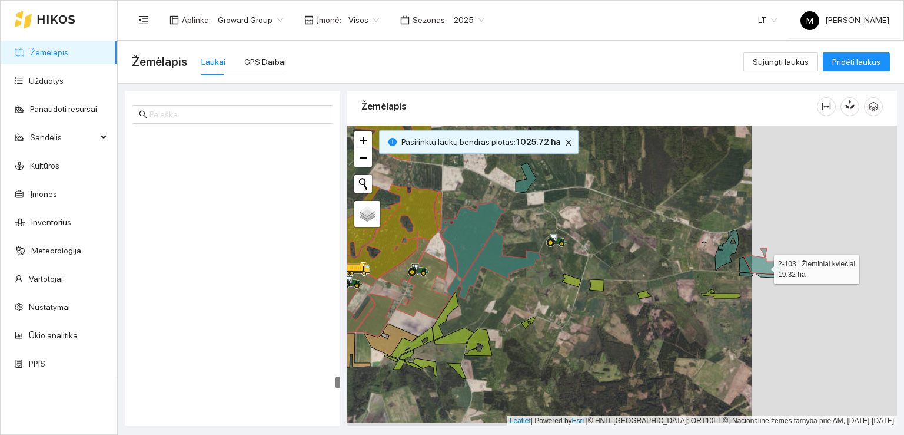
scroll to position [6343, 0]
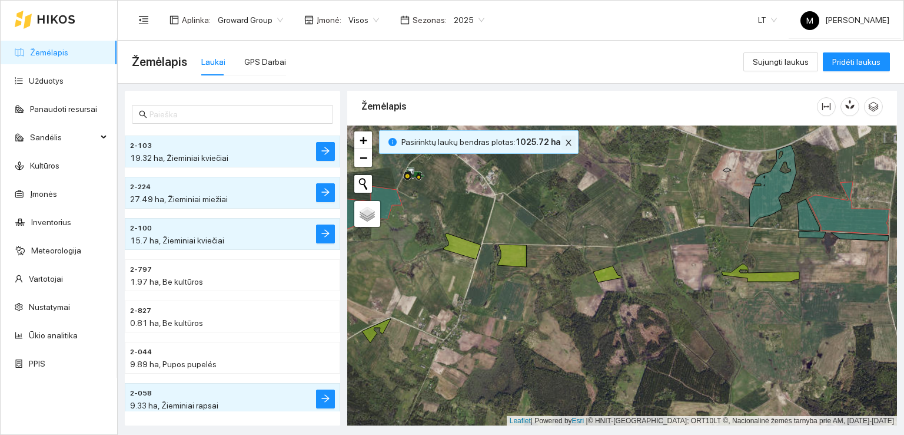
click at [565, 144] on icon "close" at bounding box center [569, 142] width 8 height 8
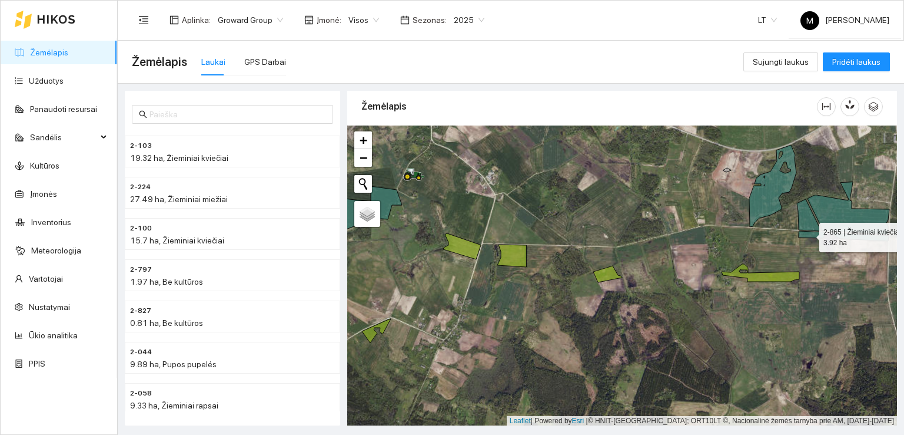
click at [809, 234] on icon at bounding box center [844, 236] width 90 height 10
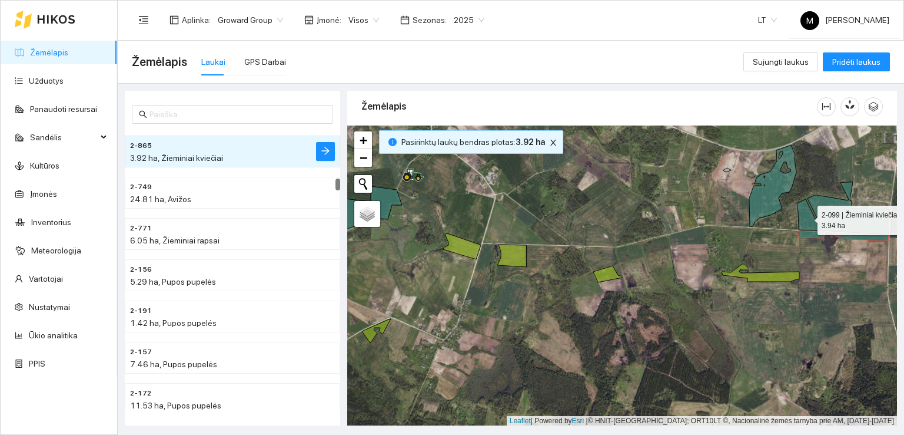
click at [805, 226] on icon at bounding box center [808, 215] width 22 height 32
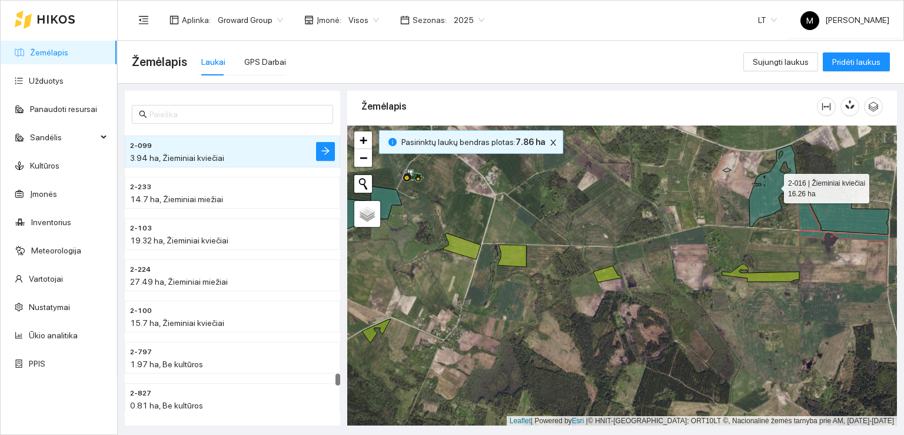
click at [770, 205] on icon at bounding box center [773, 186] width 47 height 82
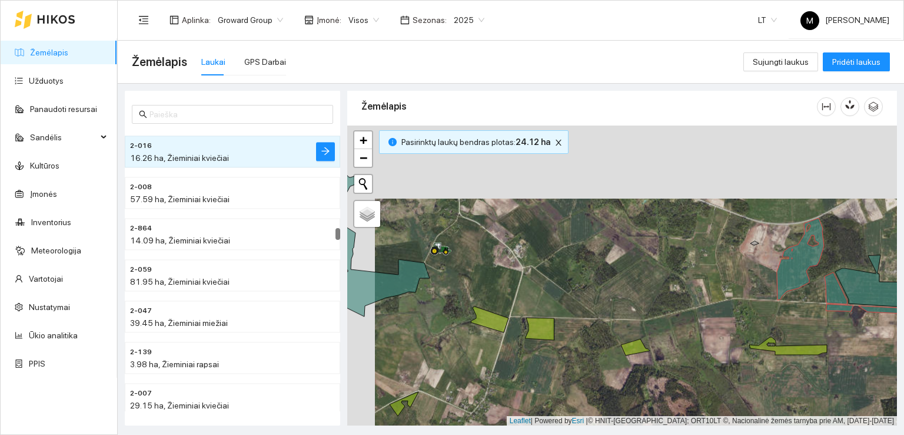
drag, startPoint x: 698, startPoint y: 218, endPoint x: 732, endPoint y: 304, distance: 92.5
click at [731, 304] on div at bounding box center [622, 275] width 550 height 300
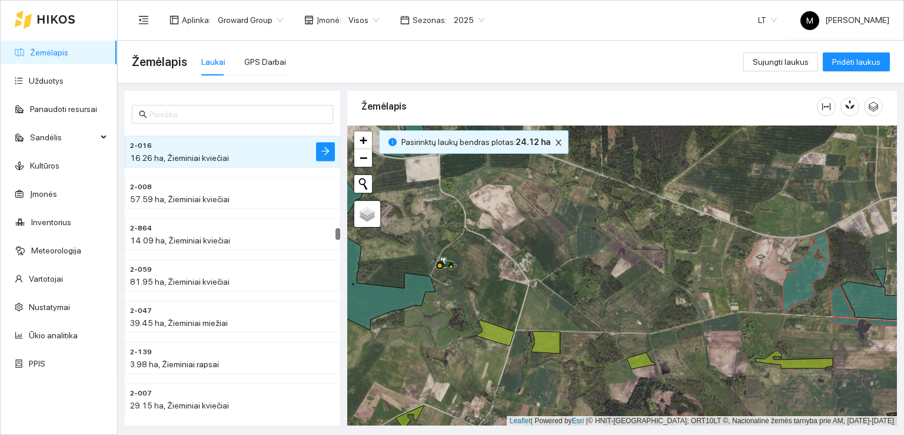
drag, startPoint x: 572, startPoint y: 296, endPoint x: 559, endPoint y: 344, distance: 50.6
click at [559, 344] on div at bounding box center [622, 275] width 550 height 300
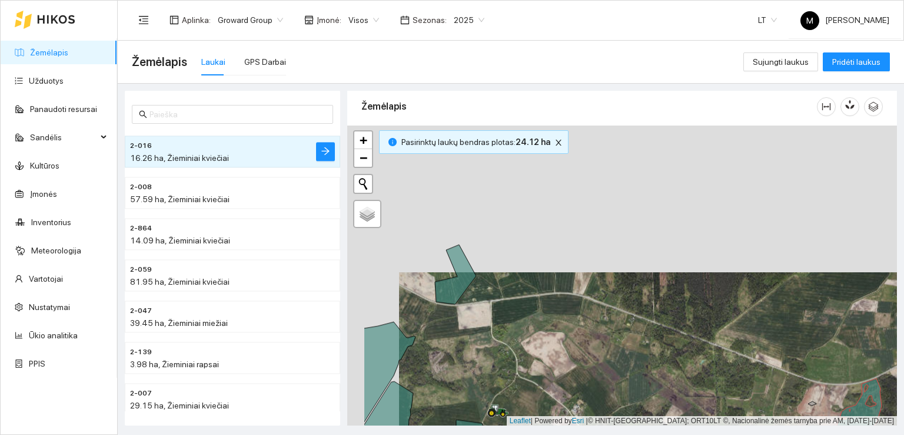
drag, startPoint x: 576, startPoint y: 294, endPoint x: 643, endPoint y: 366, distance: 98.3
click at [643, 366] on div at bounding box center [622, 275] width 550 height 300
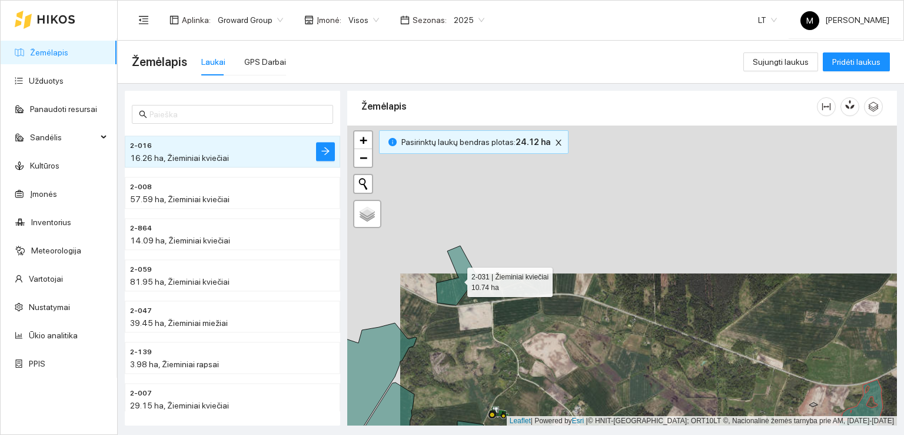
click at [460, 287] on icon at bounding box center [456, 275] width 41 height 59
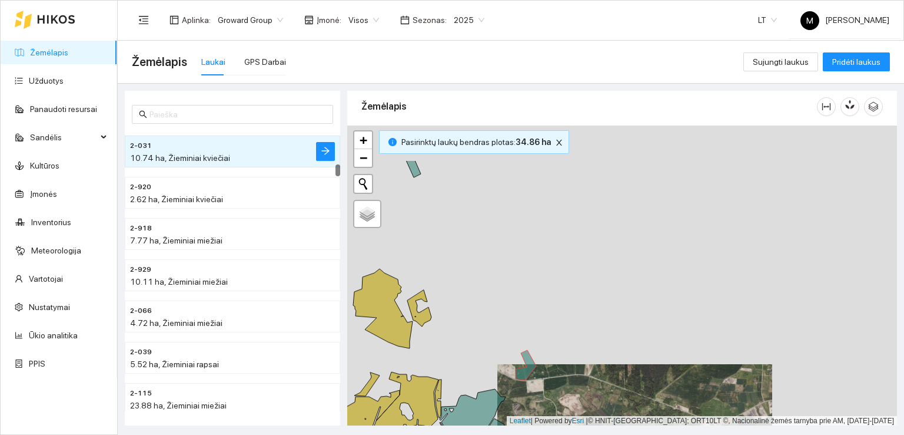
drag, startPoint x: 541, startPoint y: 324, endPoint x: 584, endPoint y: 373, distance: 64.7
click at [584, 373] on div at bounding box center [622, 275] width 550 height 300
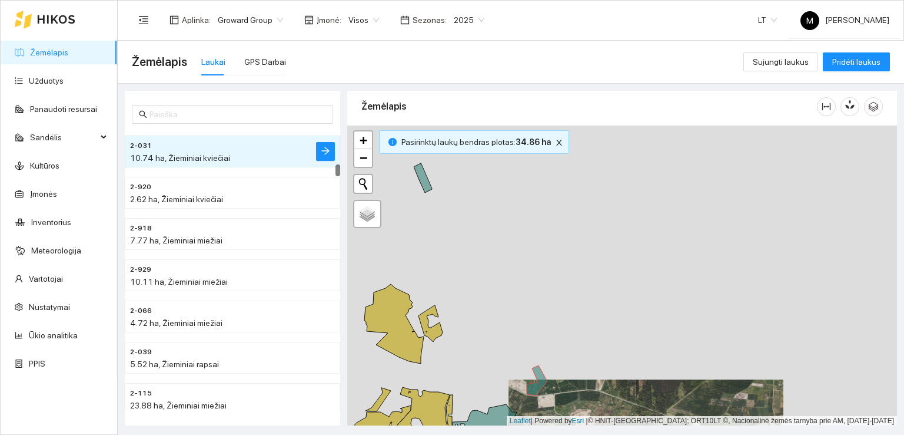
drag, startPoint x: 591, startPoint y: 312, endPoint x: 611, endPoint y: 361, distance: 52.8
click at [611, 361] on div at bounding box center [622, 275] width 550 height 300
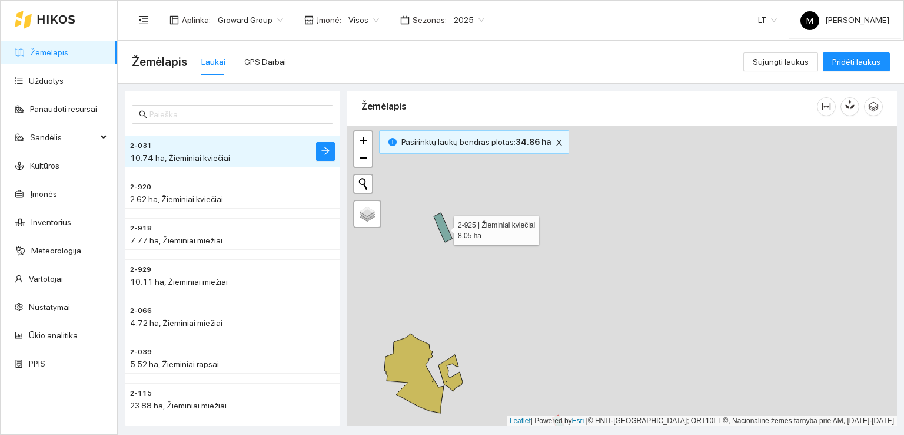
click at [447, 238] on icon at bounding box center [443, 227] width 18 height 29
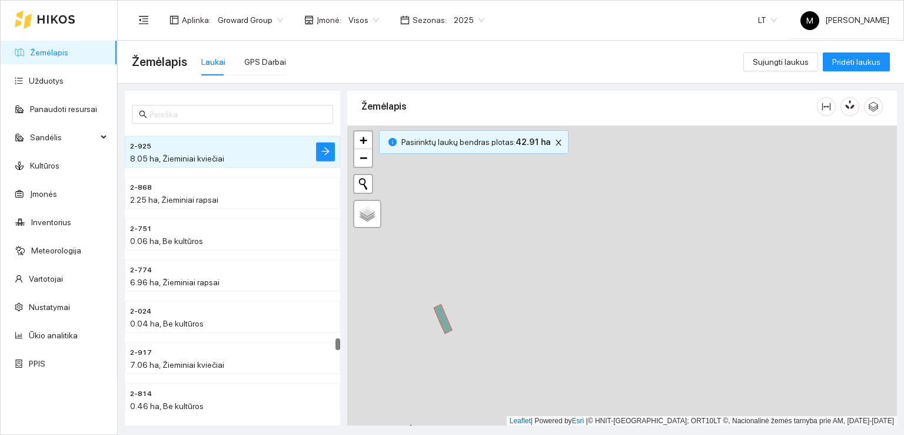
drag, startPoint x: 537, startPoint y: 275, endPoint x: 537, endPoint y: 382, distance: 107.2
click at [537, 382] on div at bounding box center [622, 275] width 550 height 300
drag, startPoint x: 477, startPoint y: 373, endPoint x: 711, endPoint y: 306, distance: 243.8
click at [711, 306] on div at bounding box center [622, 275] width 550 height 300
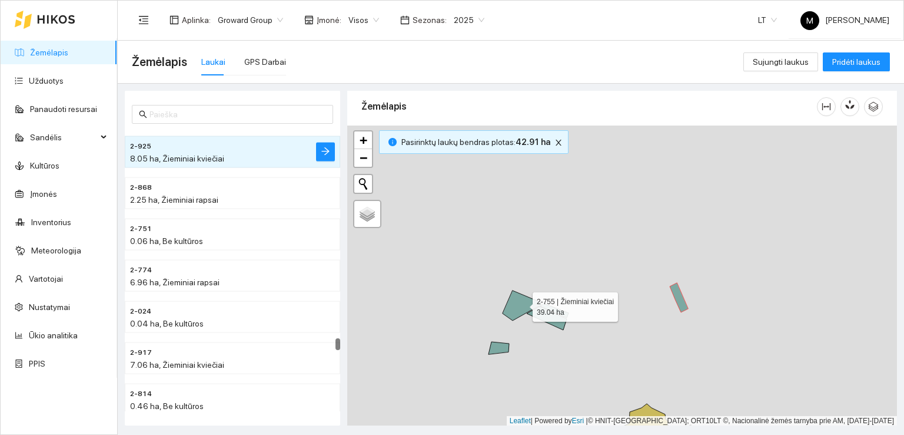
click at [522, 303] on icon at bounding box center [536, 309] width 66 height 39
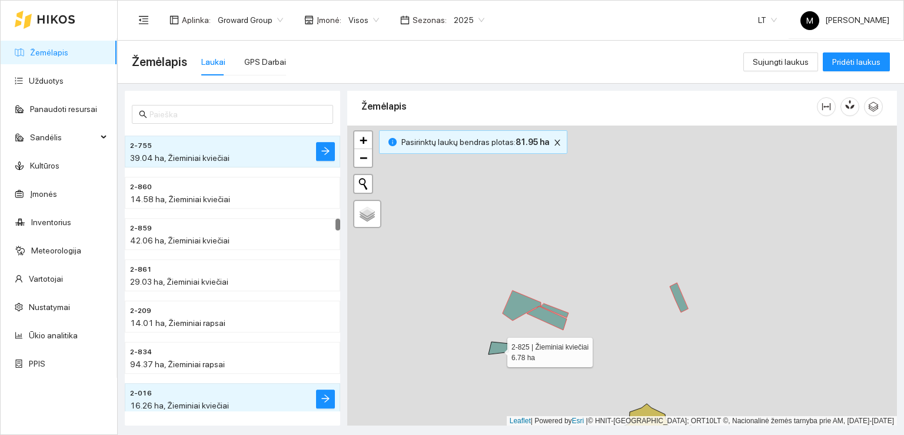
click at [497, 349] on icon at bounding box center [499, 348] width 21 height 12
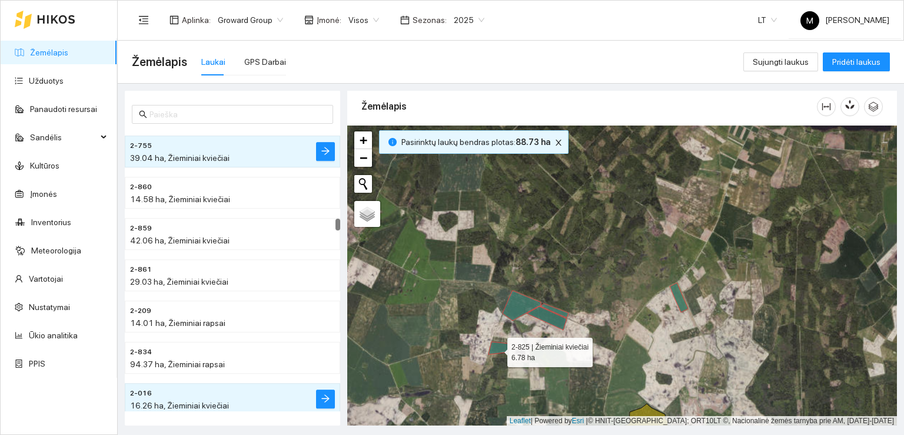
scroll to position [6013, 0]
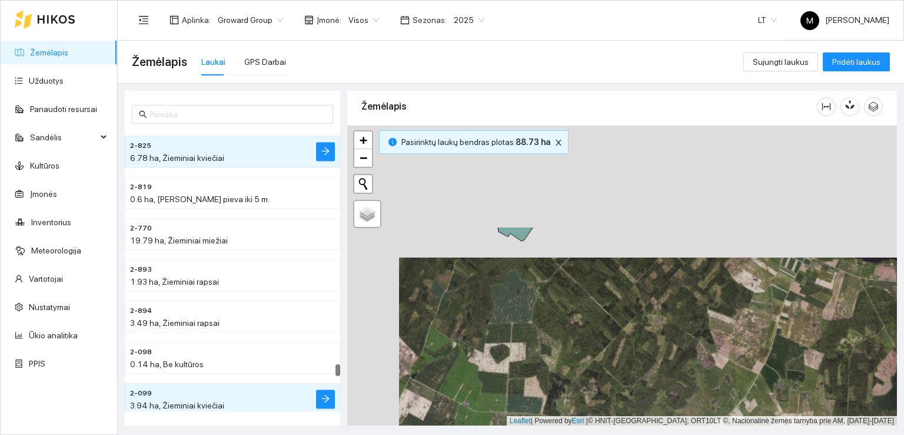
drag, startPoint x: 624, startPoint y: 307, endPoint x: 676, endPoint y: 450, distance: 152.7
click at [676, 434] on html "Žemėlapis Užduotys Panaudoti resursai Sandėlis Kultūros Įmonės Inventorius Mete…" at bounding box center [452, 217] width 904 height 435
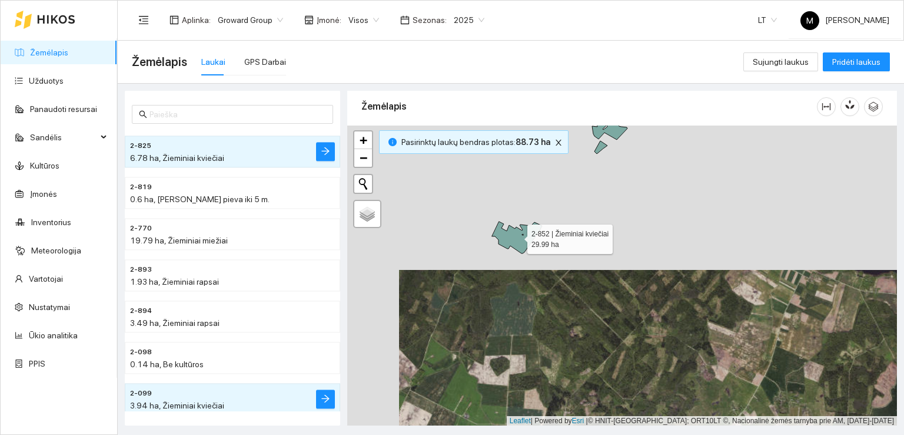
click at [524, 243] on icon at bounding box center [517, 237] width 50 height 32
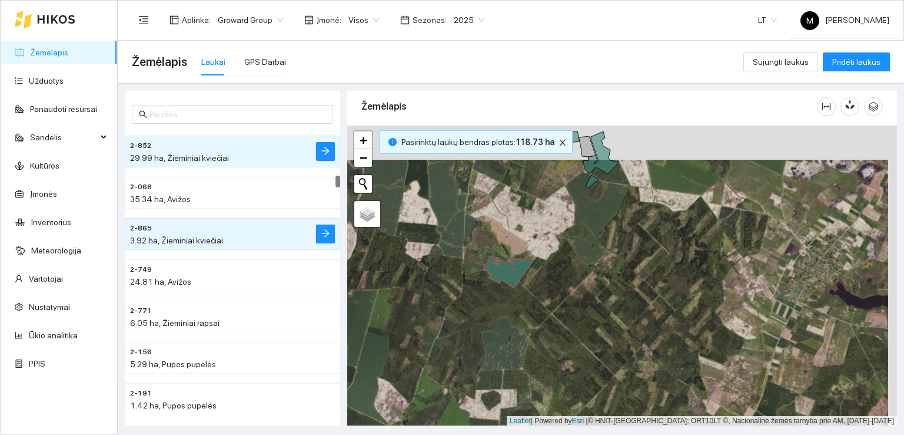
drag, startPoint x: 561, startPoint y: 263, endPoint x: 523, endPoint y: 360, distance: 105.0
click at [523, 360] on div at bounding box center [622, 275] width 550 height 300
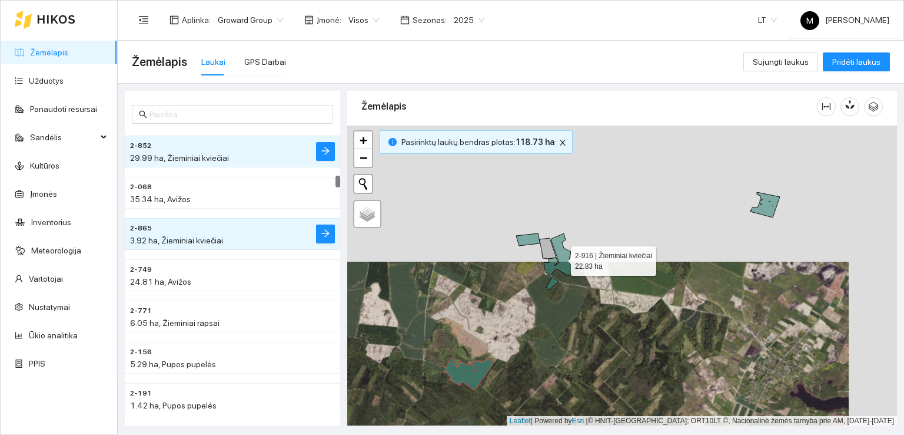
click at [561, 250] on icon at bounding box center [561, 254] width 35 height 42
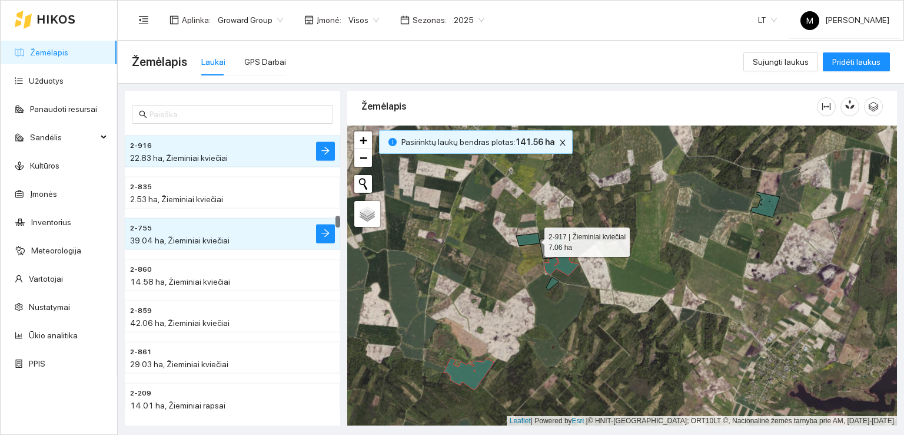
click at [534, 238] on icon at bounding box center [528, 239] width 24 height 12
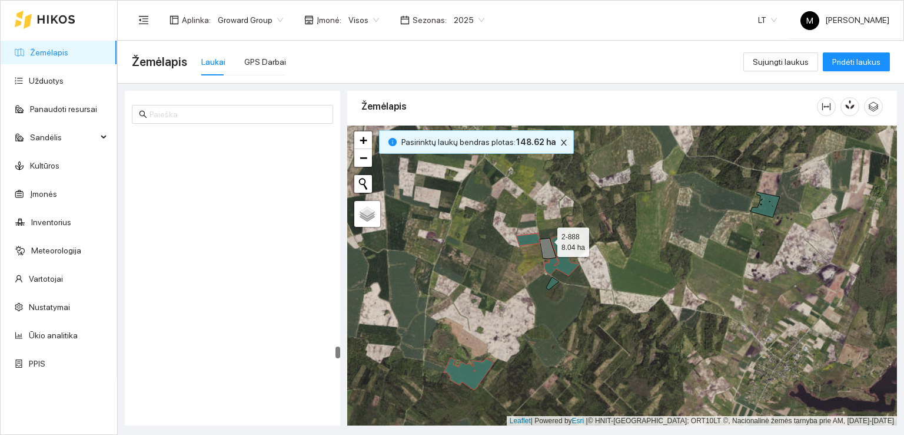
scroll to position [5561, 0]
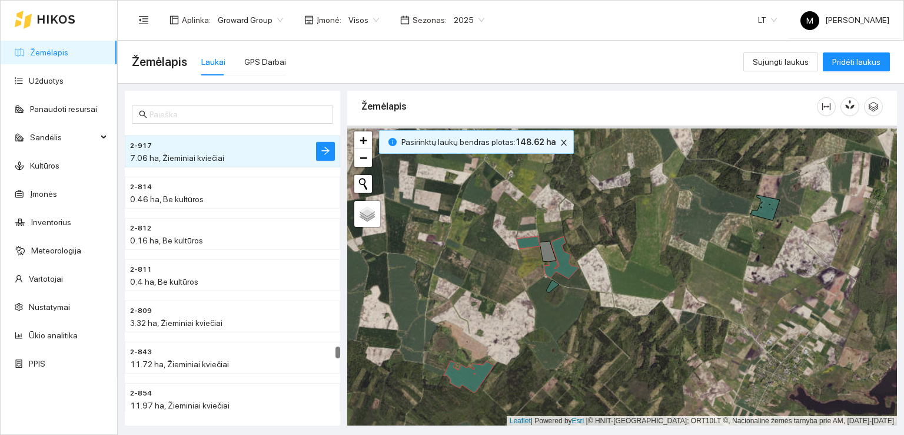
drag, startPoint x: 628, startPoint y: 213, endPoint x: 584, endPoint y: 319, distance: 114.8
click at [584, 319] on div at bounding box center [622, 275] width 550 height 300
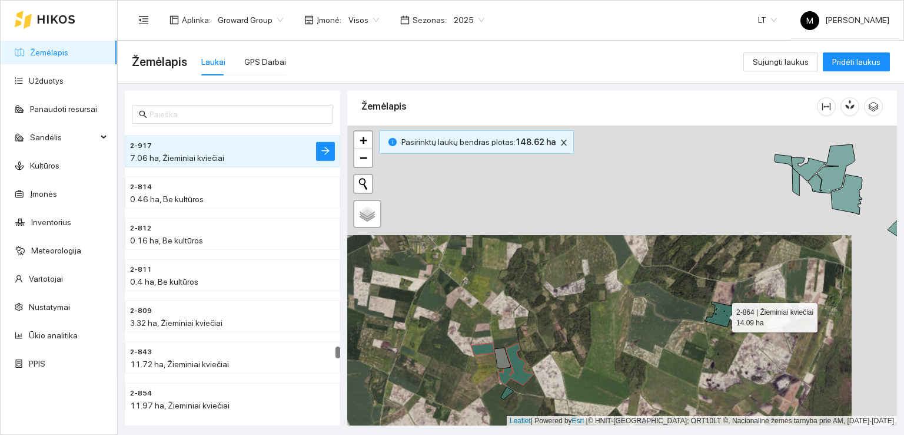
click at [721, 317] on icon at bounding box center [719, 313] width 29 height 25
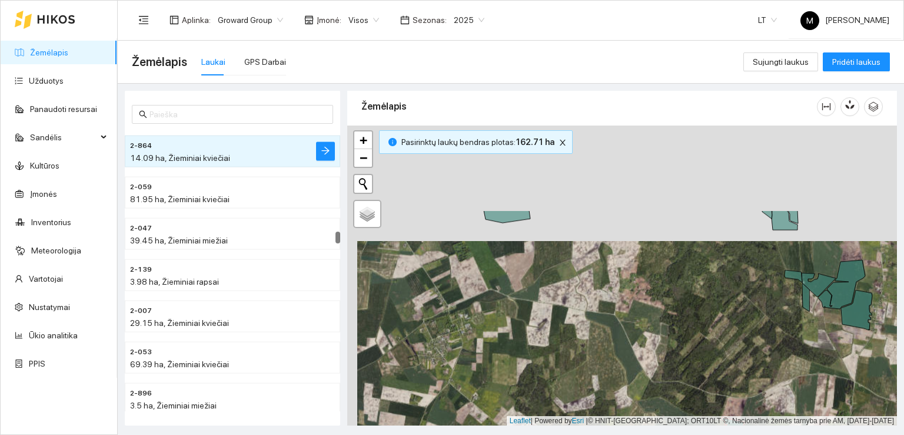
drag, startPoint x: 539, startPoint y: 204, endPoint x: 548, endPoint y: 319, distance: 115.2
click at [548, 319] on div at bounding box center [622, 275] width 550 height 300
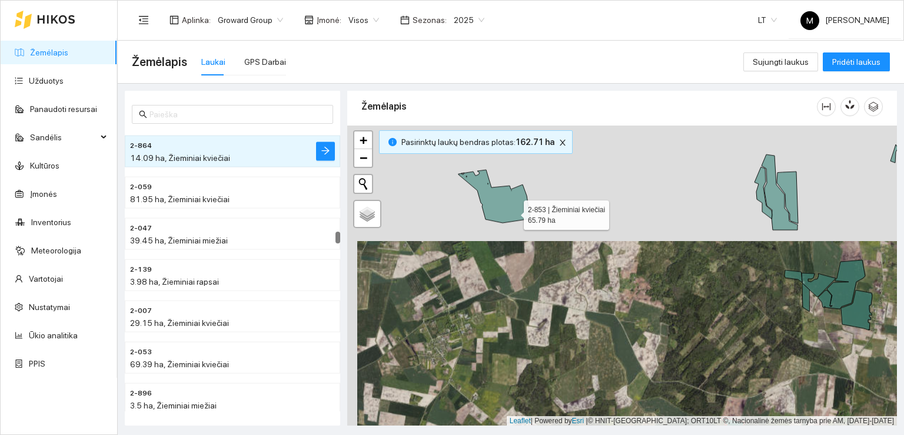
click at [513, 209] on icon at bounding box center [495, 196] width 72 height 53
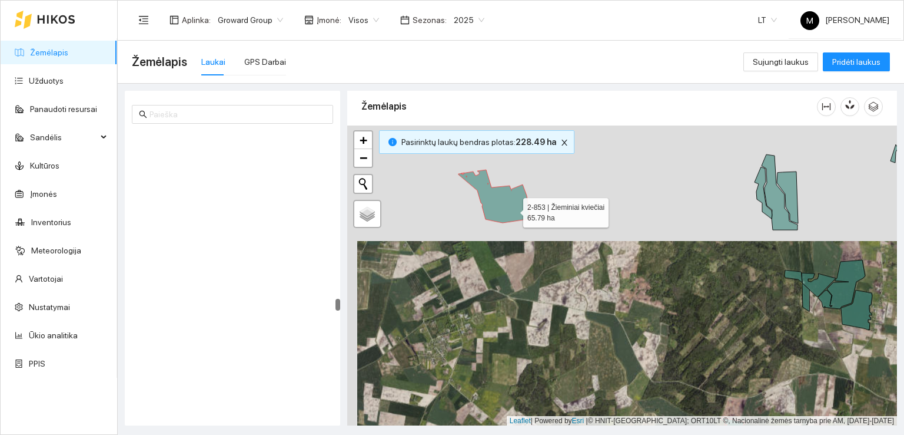
scroll to position [4324, 0]
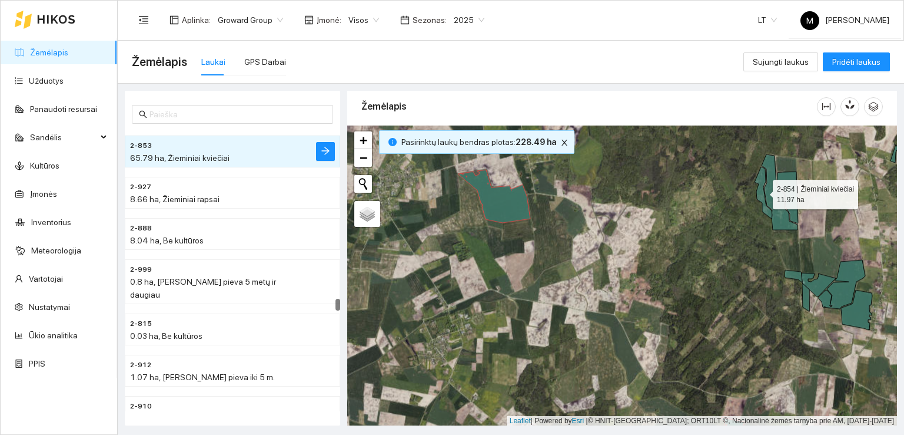
click at [764, 201] on icon at bounding box center [764, 193] width 18 height 52
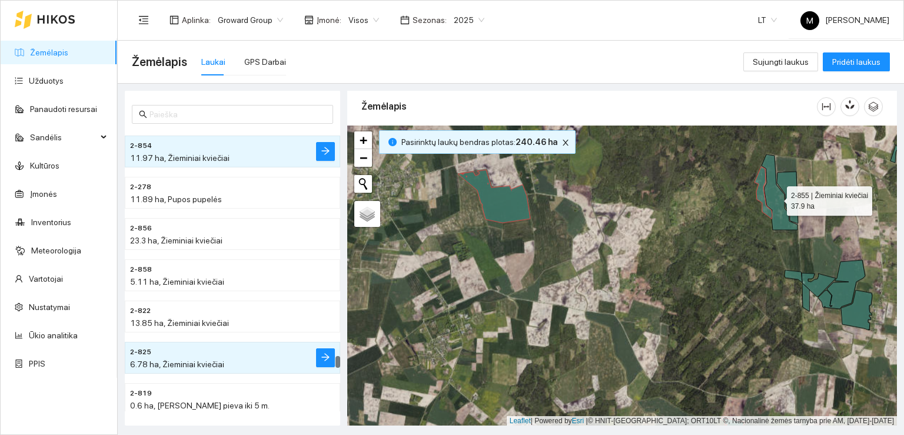
click at [773, 196] on icon at bounding box center [780, 191] width 36 height 75
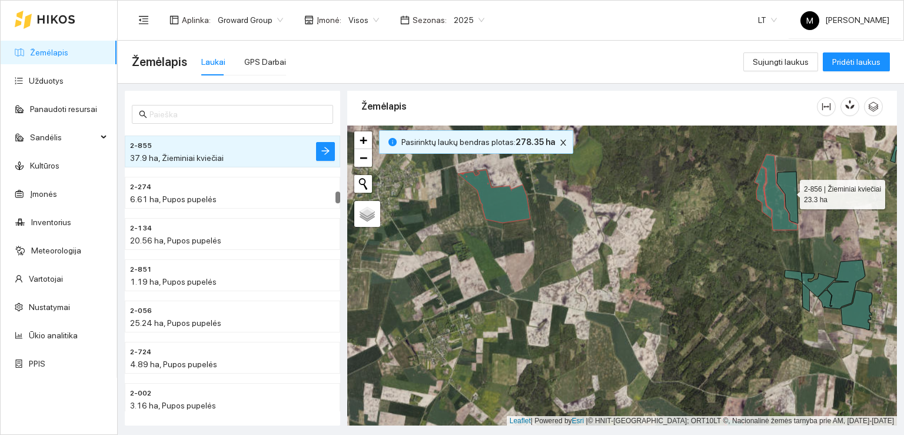
click at [791, 190] on icon at bounding box center [787, 197] width 21 height 52
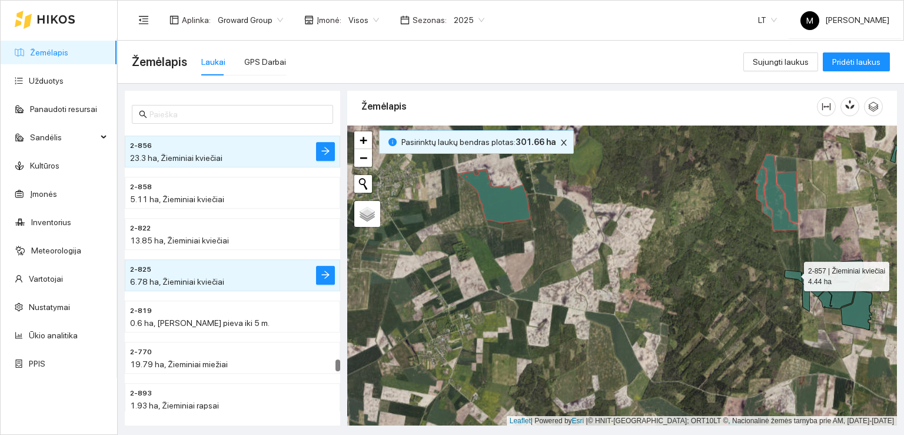
click at [794, 273] on icon at bounding box center [794, 276] width 18 height 12
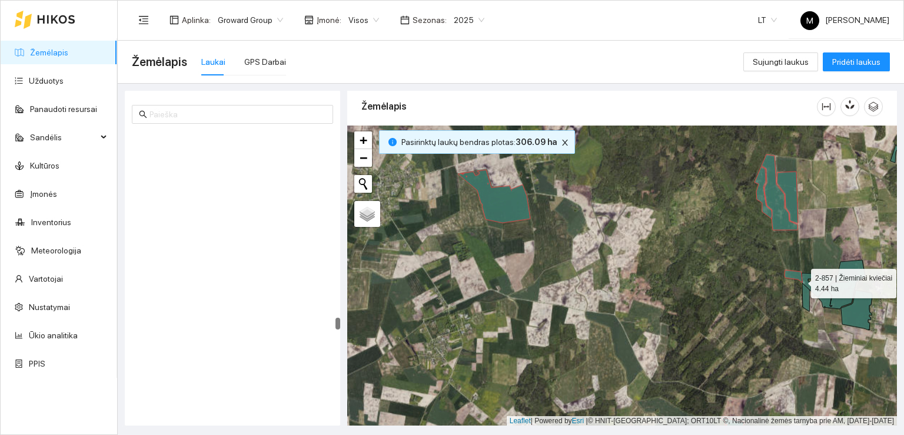
scroll to position [4819, 0]
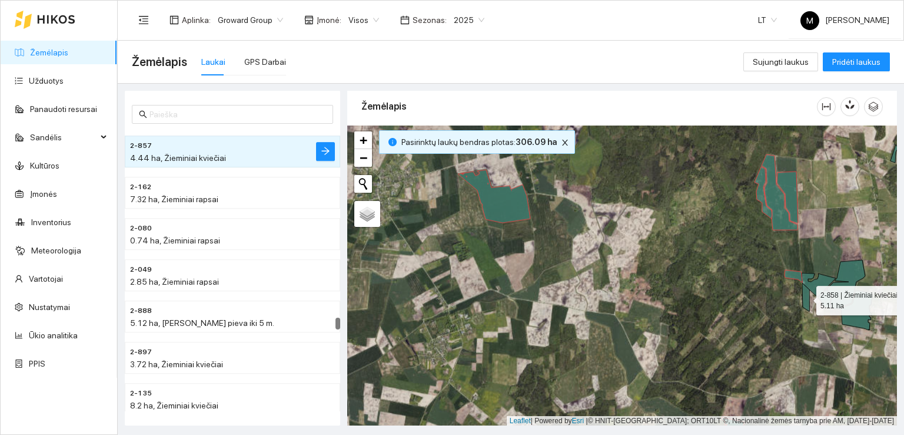
click at [805, 296] on icon at bounding box center [806, 297] width 7 height 28
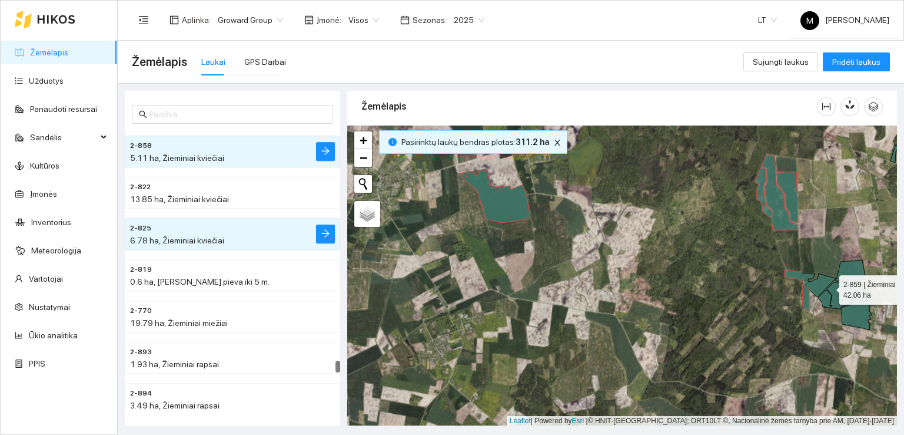
click at [829, 286] on icon at bounding box center [841, 284] width 47 height 49
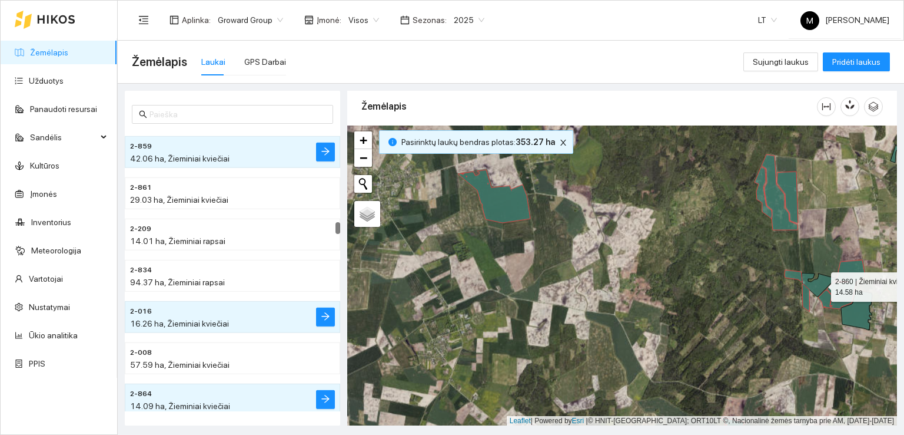
click at [820, 283] on icon at bounding box center [819, 285] width 34 height 24
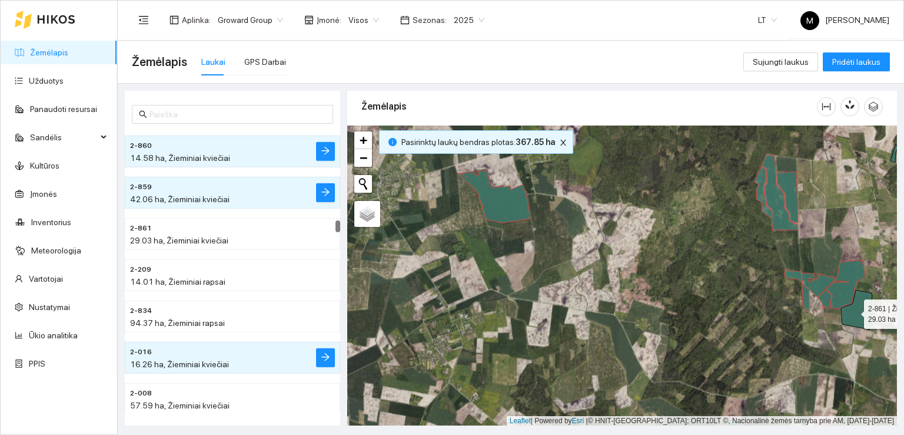
click at [854, 311] on icon at bounding box center [856, 310] width 31 height 40
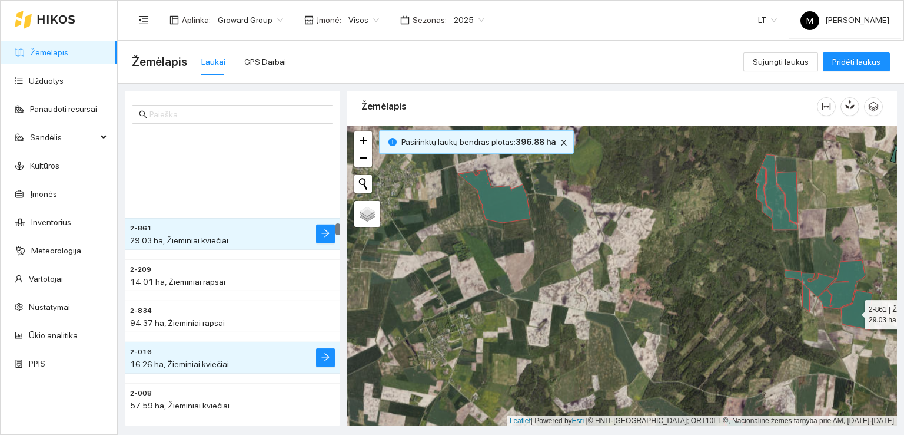
scroll to position [2390, 0]
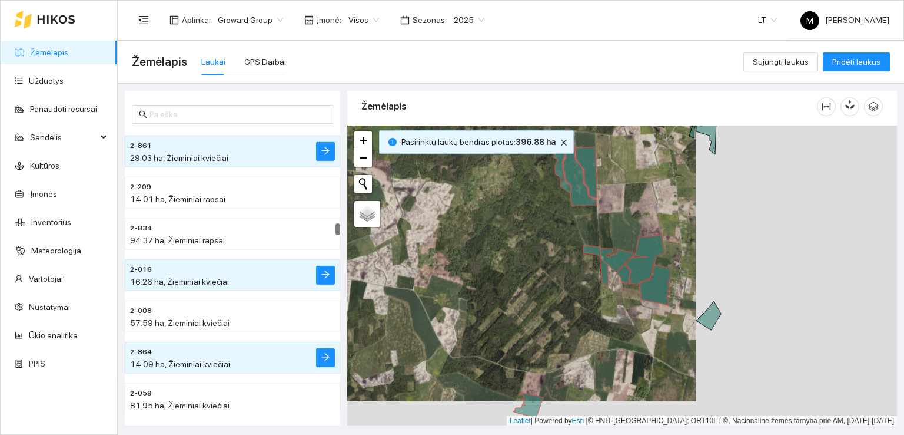
drag, startPoint x: 775, startPoint y: 309, endPoint x: 623, endPoint y: 325, distance: 153.3
click at [640, 305] on icon at bounding box center [655, 285] width 31 height 40
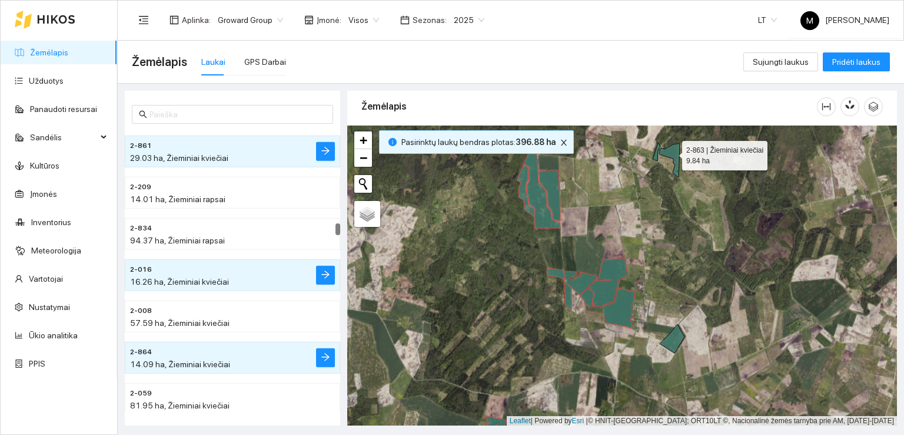
click at [672, 151] on icon at bounding box center [670, 160] width 20 height 34
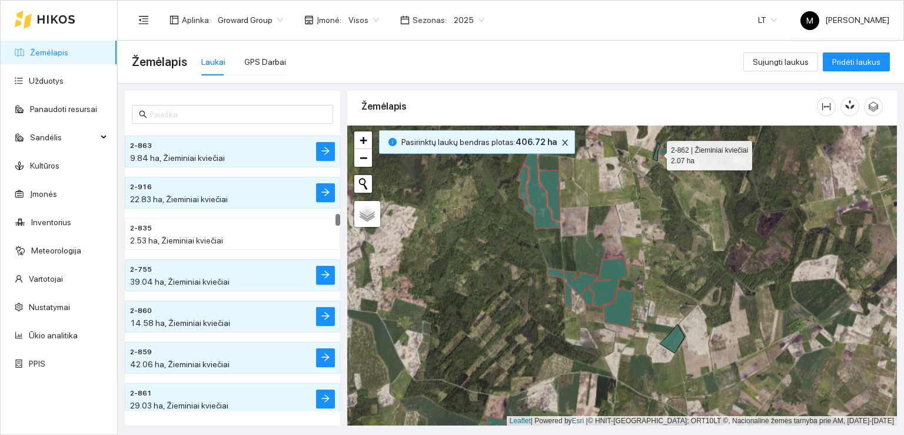
click at [655, 155] on icon at bounding box center [657, 151] width 8 height 18
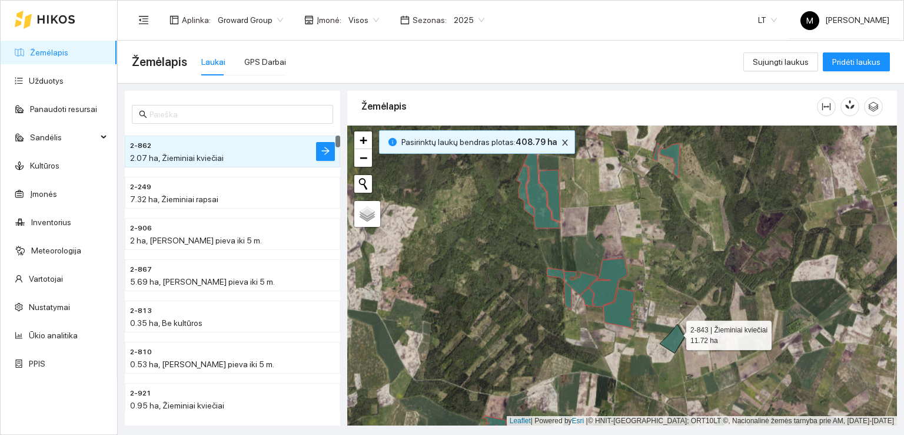
click at [676, 333] on icon at bounding box center [672, 338] width 25 height 29
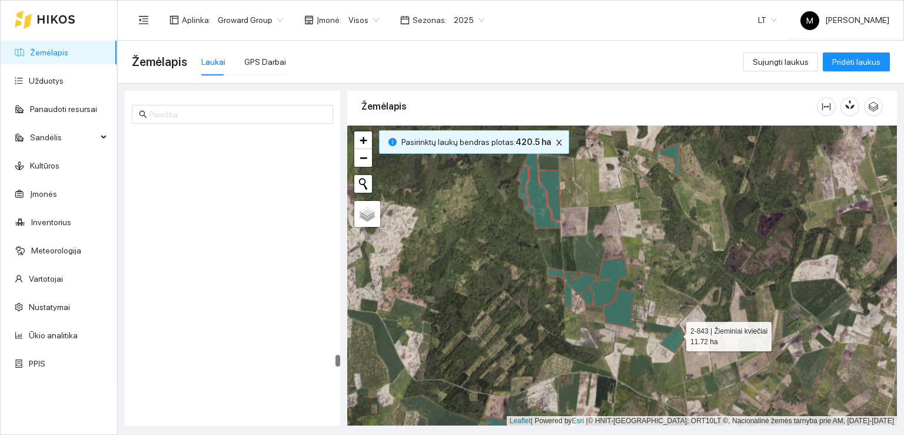
scroll to position [5767, 0]
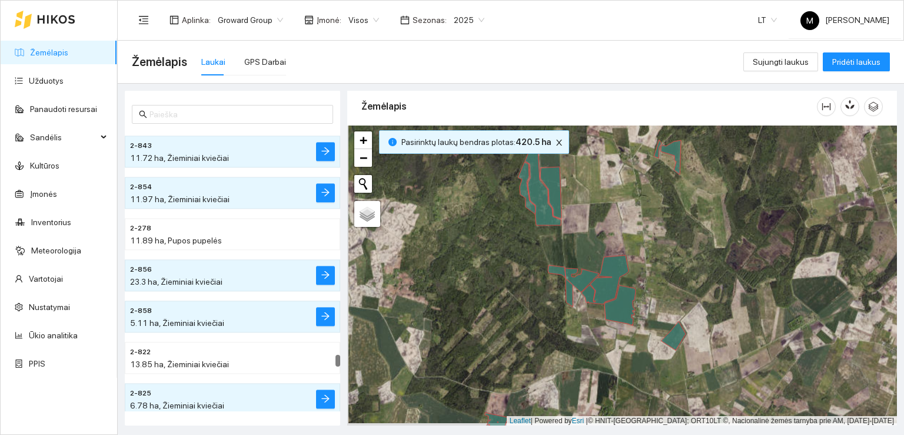
drag, startPoint x: 725, startPoint y: 361, endPoint x: 679, endPoint y: 222, distance: 146.4
click at [679, 222] on div at bounding box center [622, 275] width 550 height 300
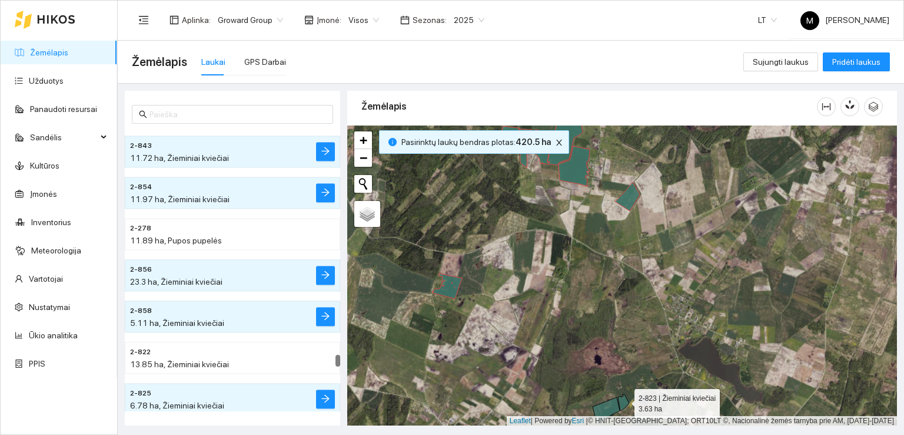
click at [624, 400] on icon at bounding box center [623, 402] width 11 height 16
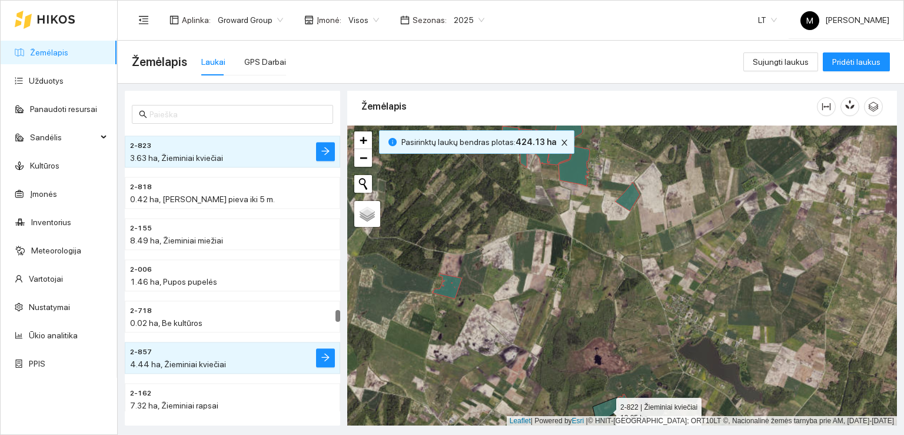
click at [609, 411] on icon at bounding box center [606, 410] width 27 height 27
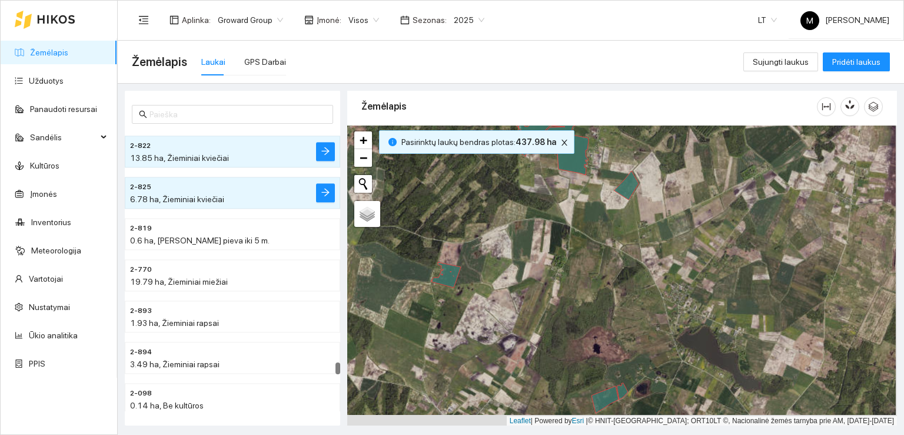
drag, startPoint x: 623, startPoint y: 319, endPoint x: 625, endPoint y: 227, distance: 91.3
click at [625, 229] on div at bounding box center [622, 275] width 550 height 300
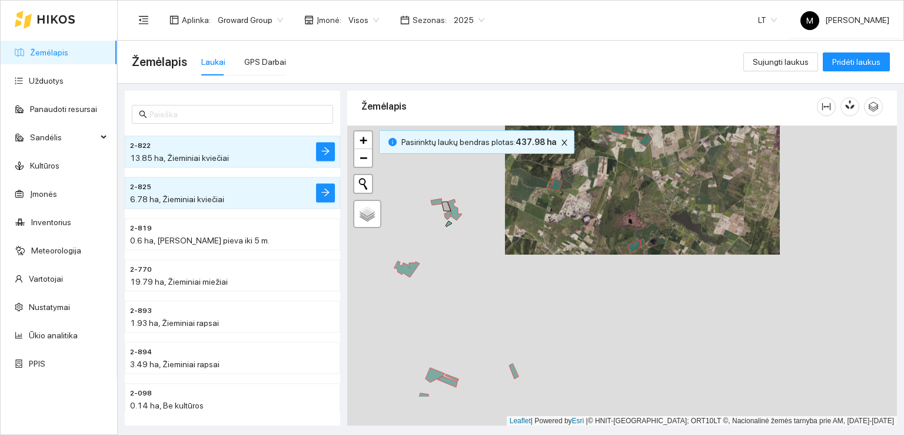
drag, startPoint x: 629, startPoint y: 348, endPoint x: 635, endPoint y: 250, distance: 98.5
click at [635, 253] on div at bounding box center [622, 275] width 550 height 300
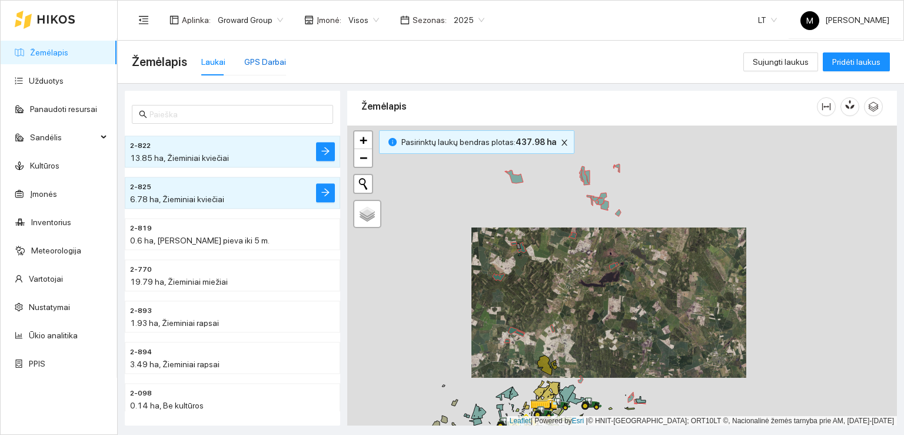
click at [273, 61] on div "GPS Darbai" at bounding box center [265, 61] width 42 height 13
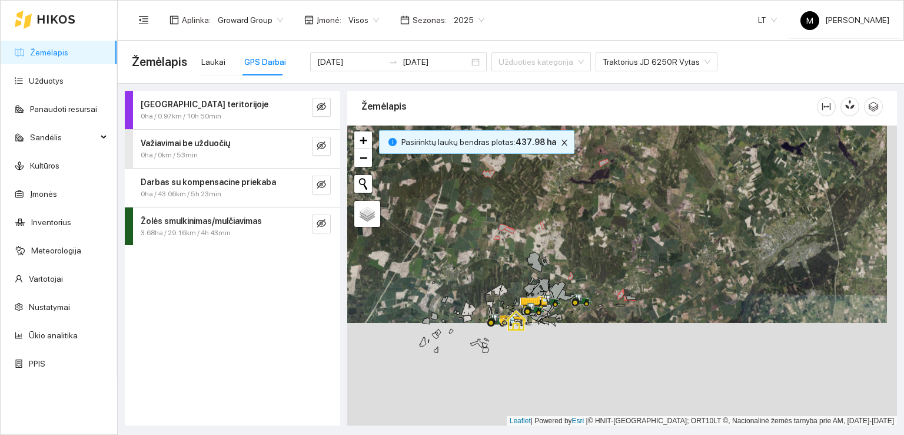
drag, startPoint x: 628, startPoint y: 360, endPoint x: 616, endPoint y: 244, distance: 116.6
click at [616, 244] on div at bounding box center [622, 275] width 550 height 300
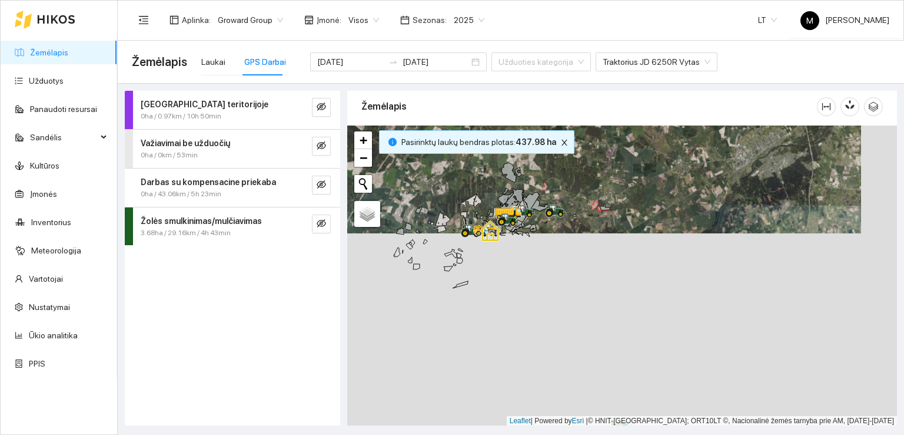
drag, startPoint x: 635, startPoint y: 356, endPoint x: 586, endPoint y: 214, distance: 149.3
click at [589, 220] on div at bounding box center [622, 275] width 550 height 300
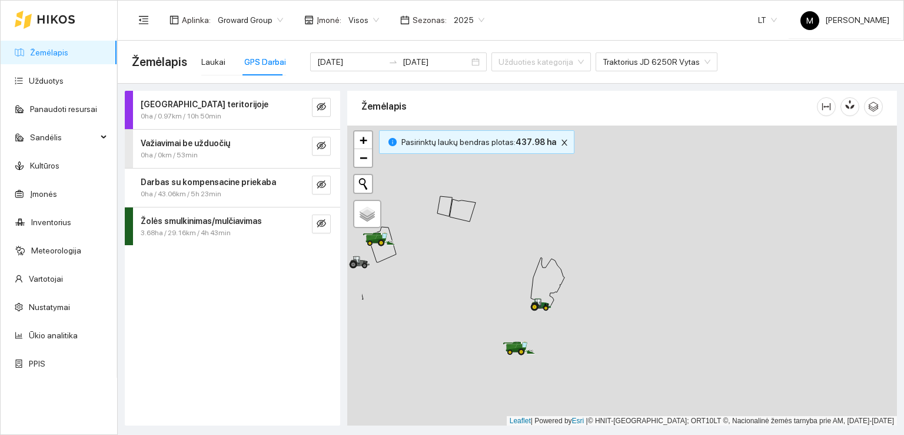
drag, startPoint x: 496, startPoint y: 333, endPoint x: 583, endPoint y: 330, distance: 86.6
click at [582, 330] on div at bounding box center [622, 275] width 550 height 300
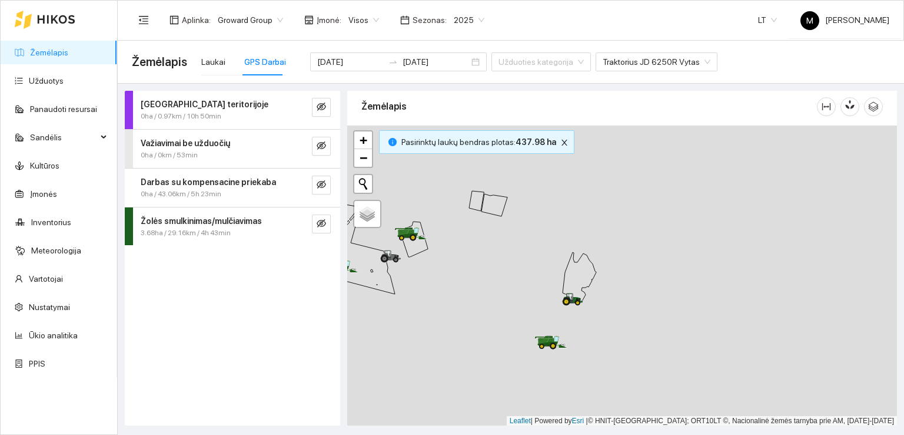
drag, startPoint x: 480, startPoint y: 321, endPoint x: 492, endPoint y: 314, distance: 12.9
click at [492, 314] on div at bounding box center [622, 275] width 550 height 300
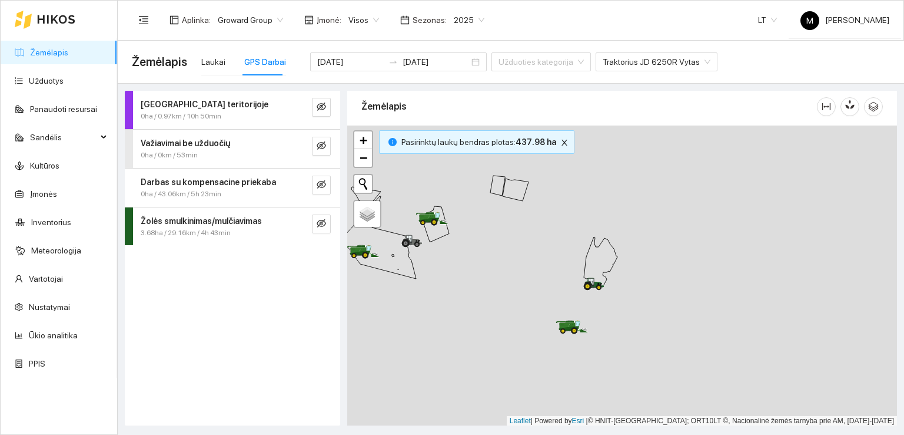
drag, startPoint x: 479, startPoint y: 306, endPoint x: 524, endPoint y: 284, distance: 49.5
click at [524, 284] on div at bounding box center [622, 275] width 550 height 300
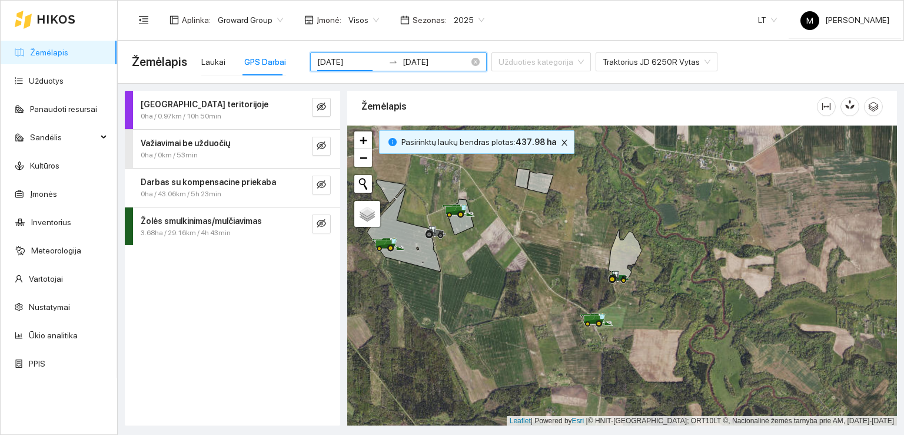
click at [342, 61] on input "[DATE]" at bounding box center [350, 61] width 67 height 13
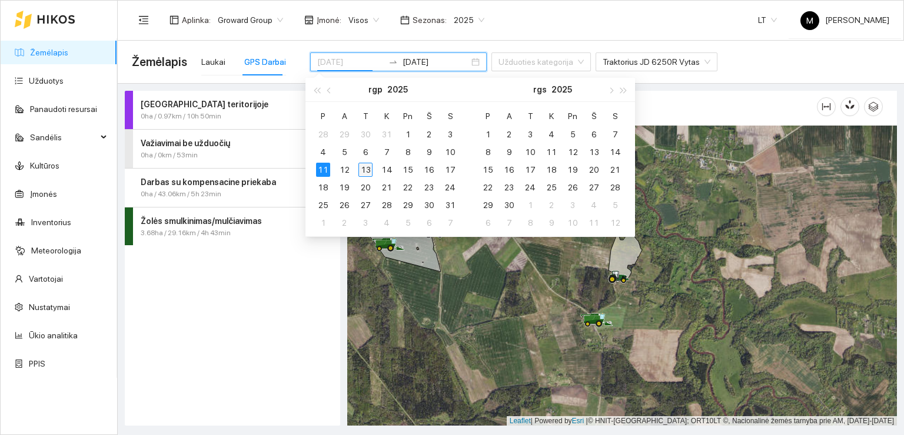
type input "[DATE]"
click at [366, 168] on div "13" at bounding box center [366, 170] width 14 height 14
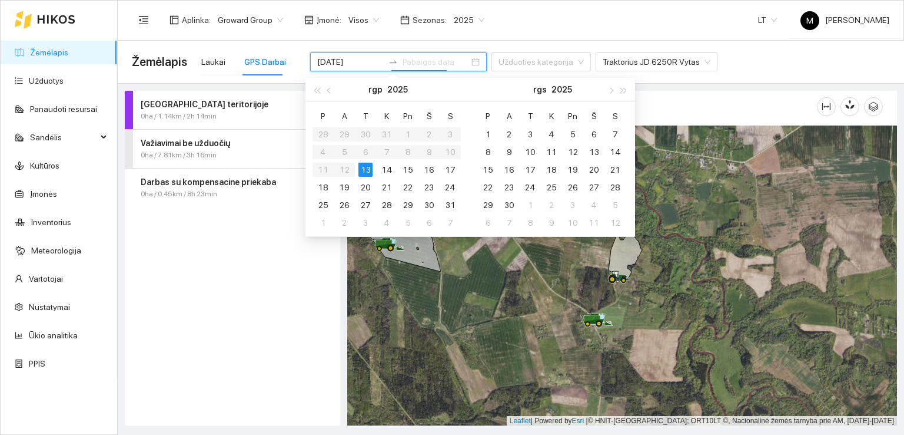
click at [366, 168] on div "13" at bounding box center [366, 170] width 14 height 14
type input "[DATE]"
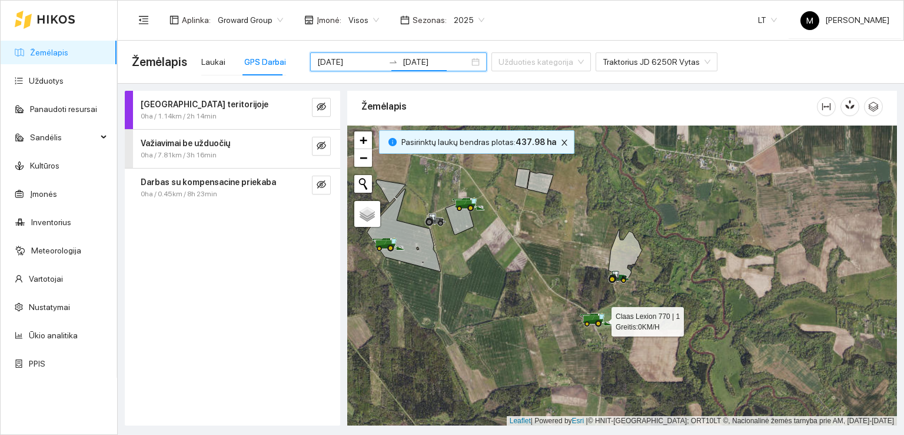
click at [594, 319] on icon at bounding box center [594, 321] width 21 height 5
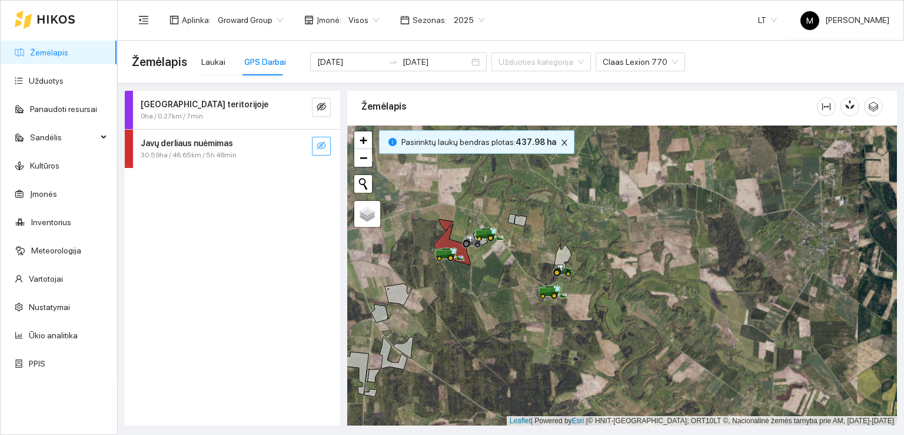
click at [323, 144] on icon "eye-invisible" at bounding box center [321, 145] width 9 height 8
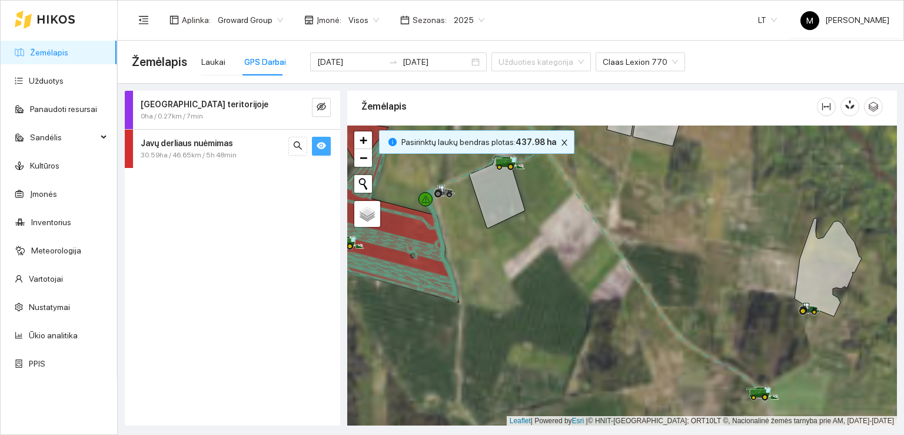
drag, startPoint x: 488, startPoint y: 254, endPoint x: 473, endPoint y: 277, distance: 26.8
click at [473, 277] on div at bounding box center [622, 275] width 550 height 300
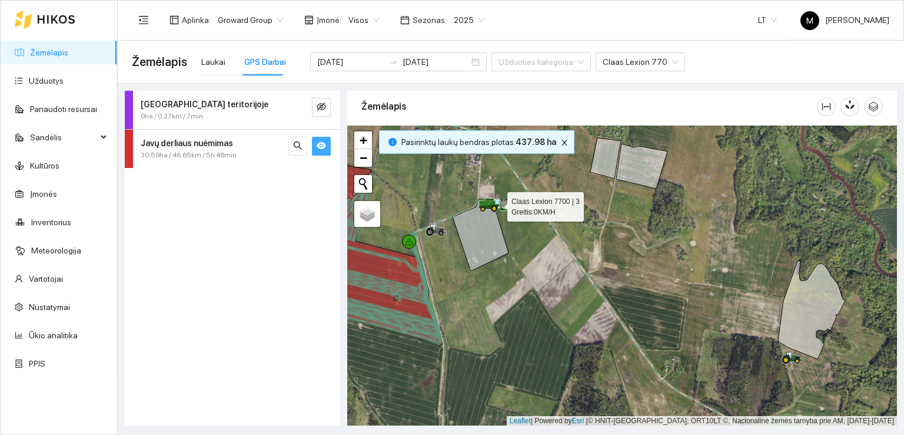
click at [483, 205] on icon at bounding box center [485, 203] width 11 height 6
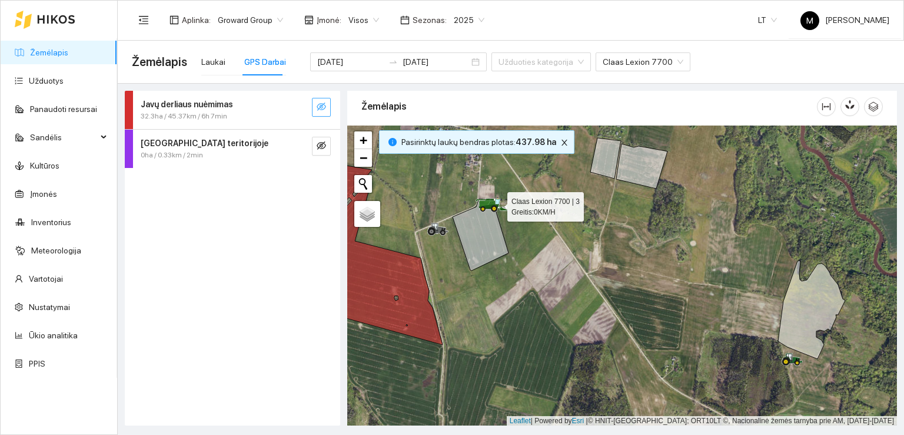
click at [483, 205] on icon at bounding box center [485, 203] width 11 height 6
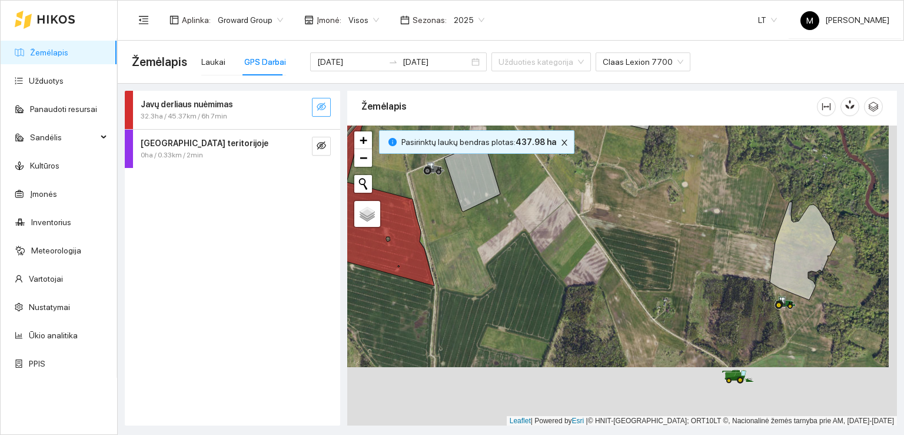
drag, startPoint x: 652, startPoint y: 355, endPoint x: 620, endPoint y: 270, distance: 91.3
click at [620, 270] on div at bounding box center [622, 275] width 550 height 300
